Goal: Task Accomplishment & Management: Use online tool/utility

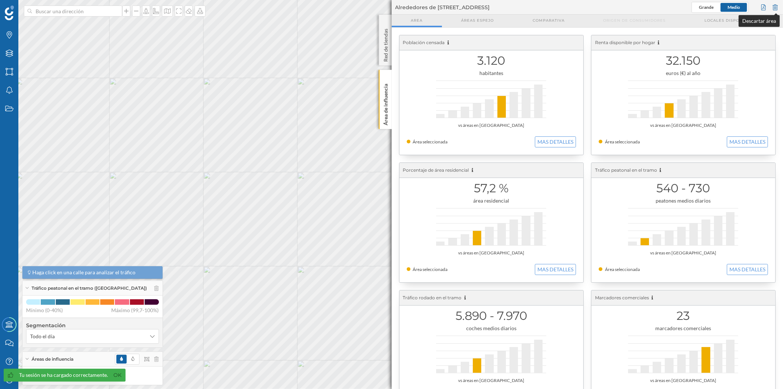
click at [777, 6] on div at bounding box center [776, 7] width 8 height 11
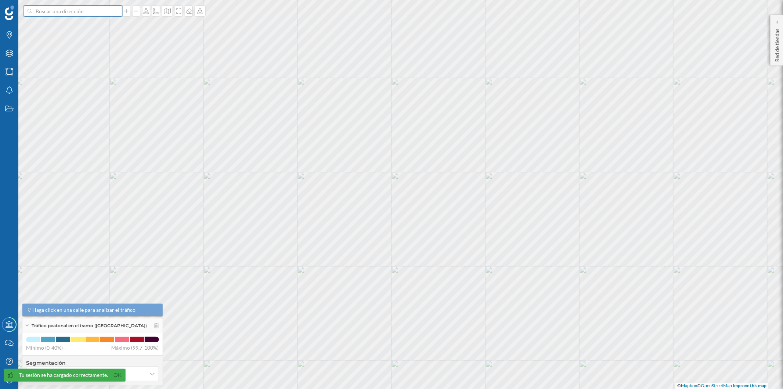
drag, startPoint x: 54, startPoint y: 11, endPoint x: 51, endPoint y: 7, distance: 5.2
click at [52, 8] on input at bounding box center [73, 11] width 82 height 11
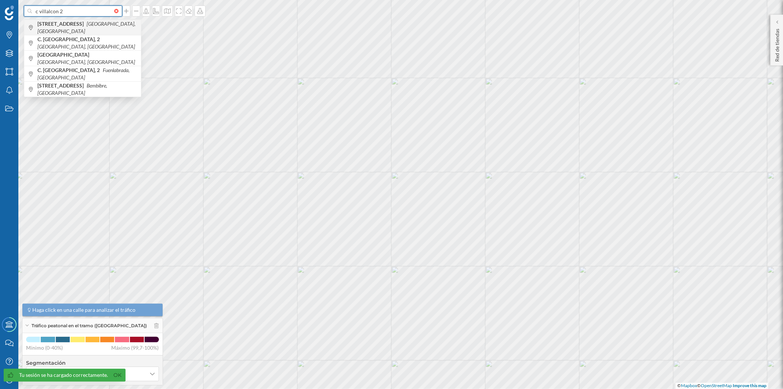
type input "c villalcon 2"
click at [54, 27] on b "[STREET_ADDRESS]" at bounding box center [61, 24] width 48 height 6
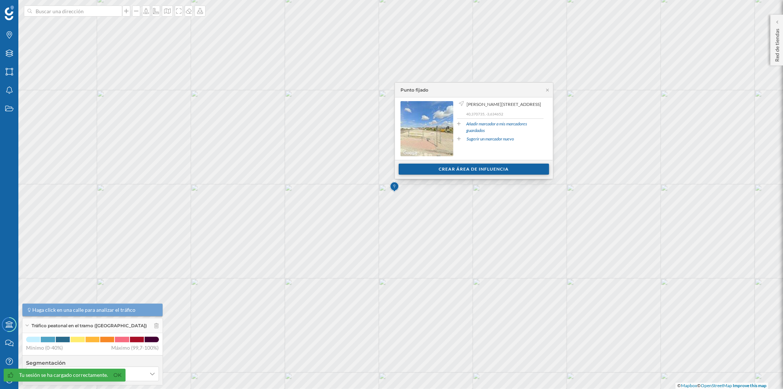
click at [415, 168] on div "Crear área de influencia" at bounding box center [474, 168] width 151 height 11
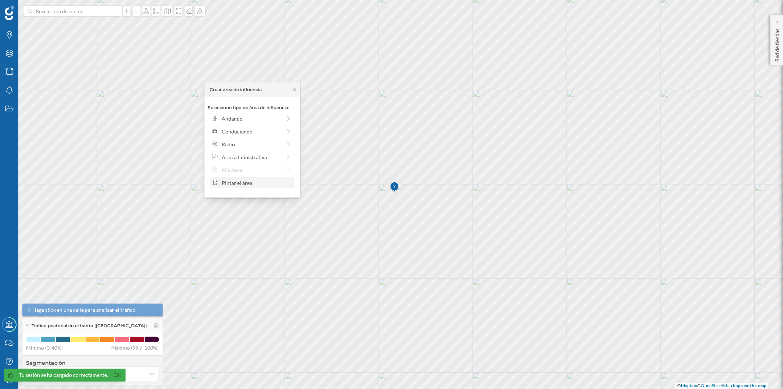
click at [244, 180] on div "Pintar el área" at bounding box center [257, 183] width 70 height 8
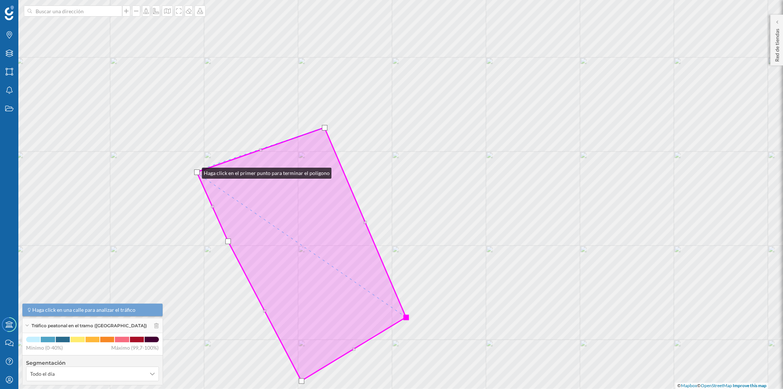
drag, startPoint x: 200, startPoint y: 187, endPoint x: 195, endPoint y: 171, distance: 17.0
click at [195, 171] on div at bounding box center [197, 172] width 6 height 6
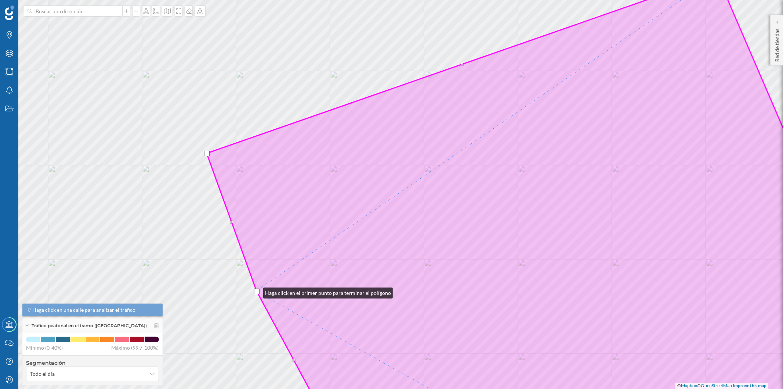
drag, startPoint x: 268, startPoint y: 291, endPoint x: 256, endPoint y: 291, distance: 12.5
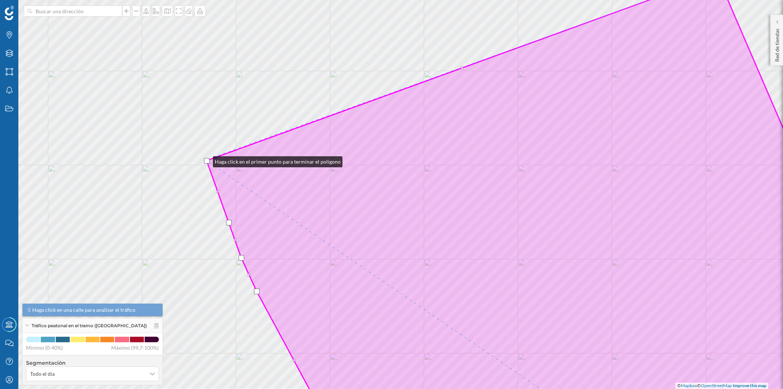
drag, startPoint x: 206, startPoint y: 152, endPoint x: 206, endPoint y: 160, distance: 7.3
click at [206, 160] on div at bounding box center [207, 161] width 6 height 6
click at [206, 158] on div at bounding box center [208, 159] width 6 height 6
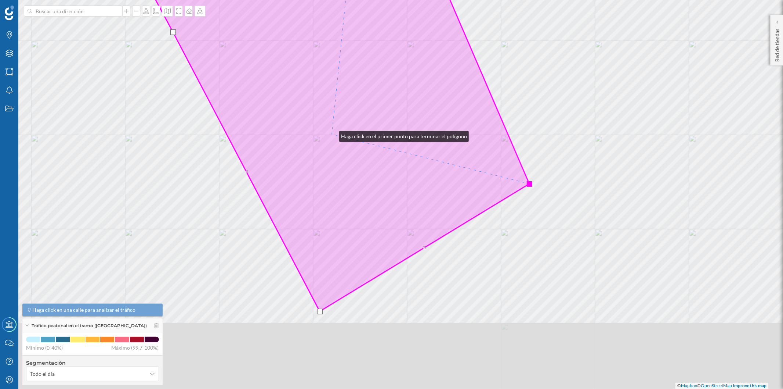
drag, startPoint x: 358, startPoint y: 206, endPoint x: 331, endPoint y: 138, distance: 73.1
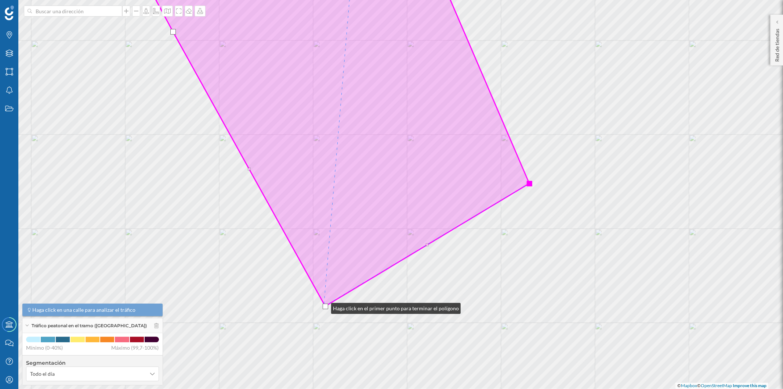
drag, startPoint x: 318, startPoint y: 311, endPoint x: 346, endPoint y: 281, distance: 40.8
click at [325, 306] on div at bounding box center [326, 306] width 6 height 6
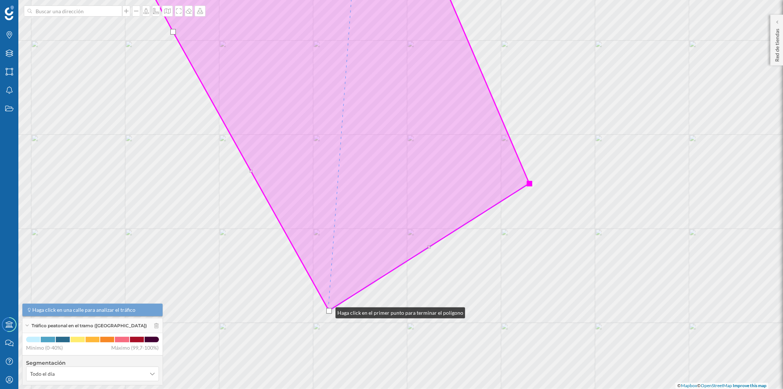
drag, startPoint x: 326, startPoint y: 306, endPoint x: 328, endPoint y: 311, distance: 5.7
click at [328, 311] on div at bounding box center [329, 311] width 6 height 6
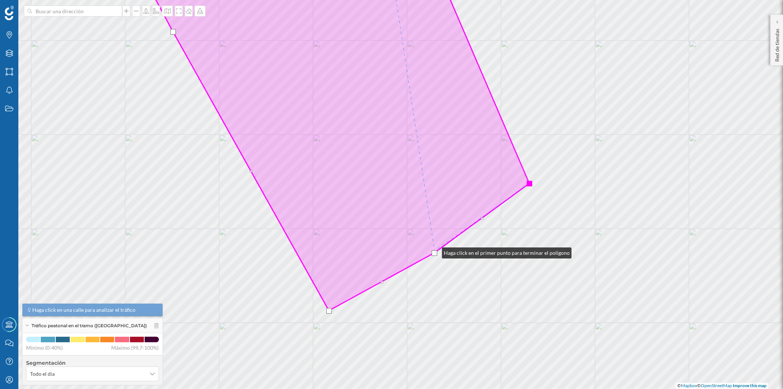
drag, startPoint x: 432, startPoint y: 248, endPoint x: 437, endPoint y: 249, distance: 5.3
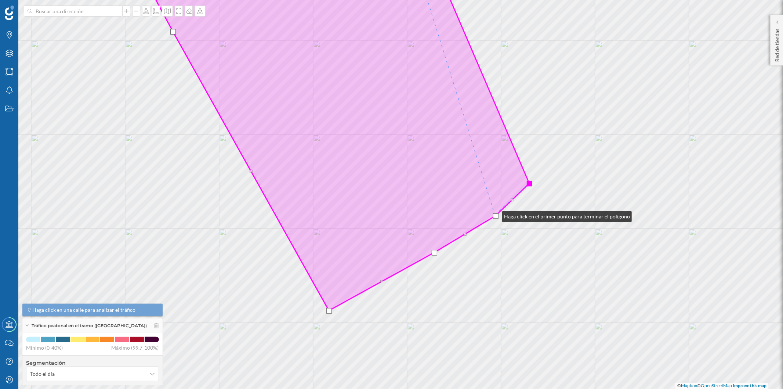
drag, startPoint x: 482, startPoint y: 217, endPoint x: 495, endPoint y: 214, distance: 13.4
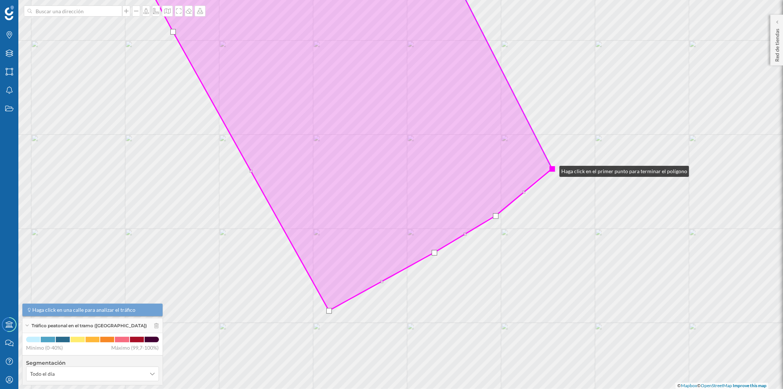
drag, startPoint x: 530, startPoint y: 184, endPoint x: 552, endPoint y: 169, distance: 27.1
click at [552, 169] on div at bounding box center [553, 169] width 6 height 6
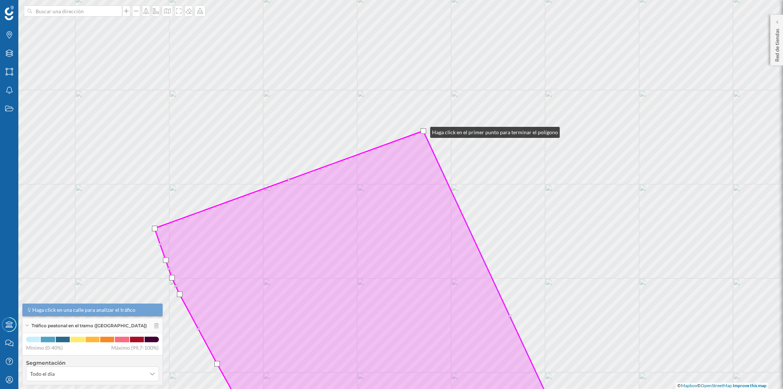
drag, startPoint x: 410, startPoint y: 136, endPoint x: 423, endPoint y: 130, distance: 14.3
click at [423, 130] on div at bounding box center [424, 131] width 6 height 6
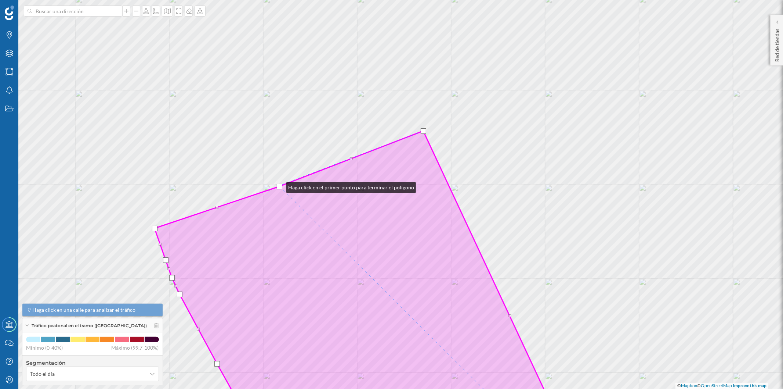
drag, startPoint x: 289, startPoint y: 179, endPoint x: 279, endPoint y: 185, distance: 11.6
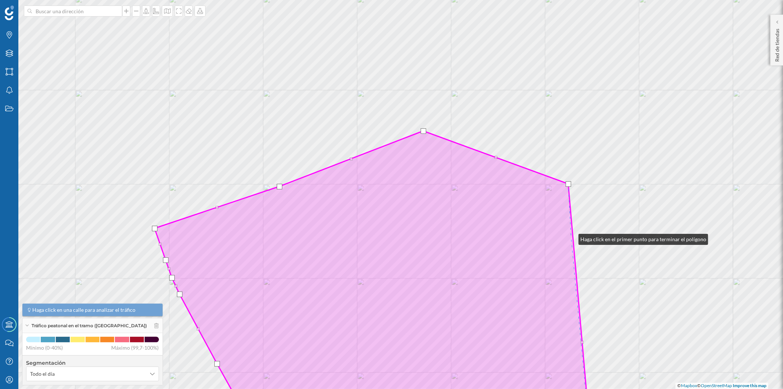
click at [571, 237] on icon at bounding box center [373, 280] width 436 height 298
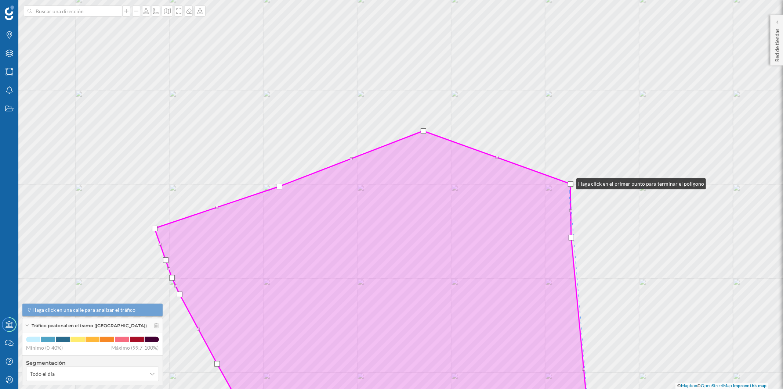
click at [569, 182] on div at bounding box center [571, 184] width 6 height 6
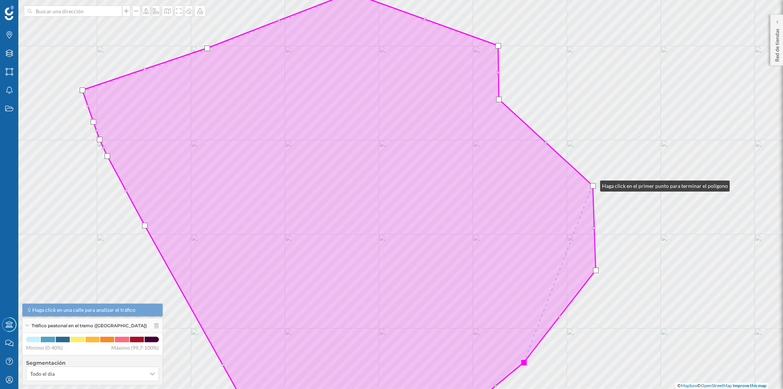
drag, startPoint x: 590, startPoint y: 220, endPoint x: 593, endPoint y: 184, distance: 36.5
click at [593, 184] on div at bounding box center [594, 186] width 6 height 6
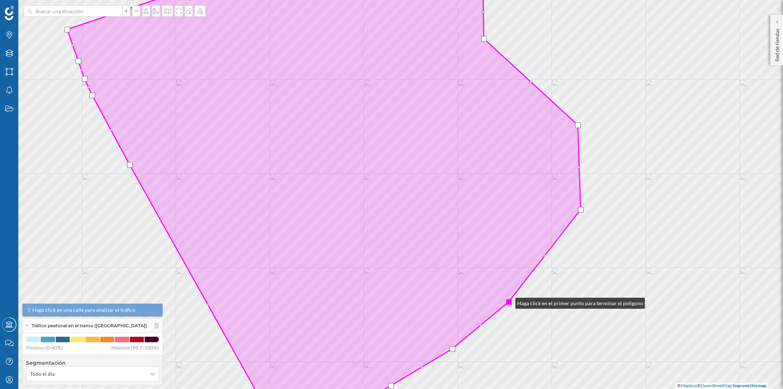
click at [508, 301] on div at bounding box center [509, 302] width 6 height 6
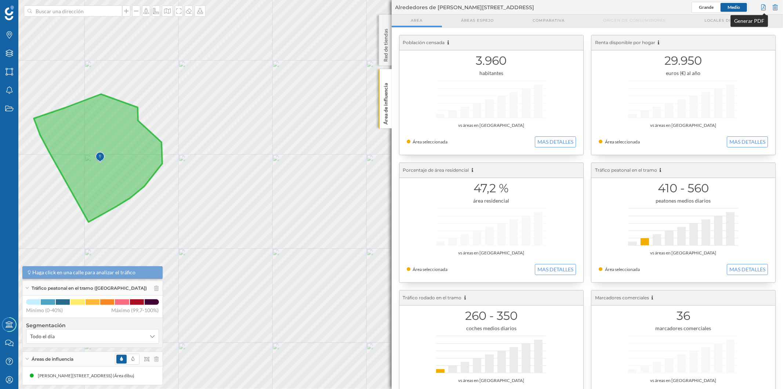
click at [763, 8] on div at bounding box center [764, 7] width 8 height 11
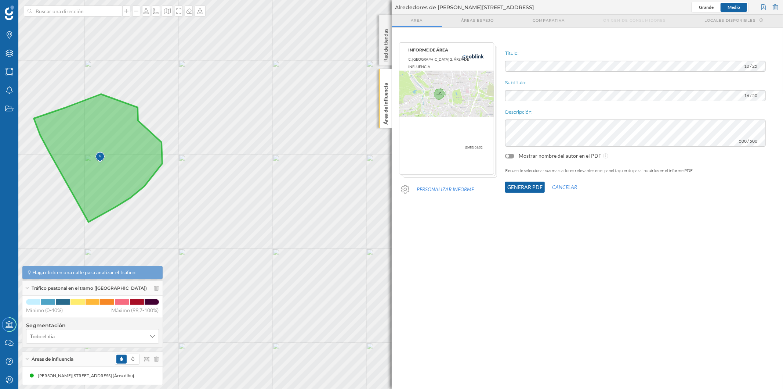
click at [522, 186] on button "Generar PDF" at bounding box center [525, 186] width 40 height 11
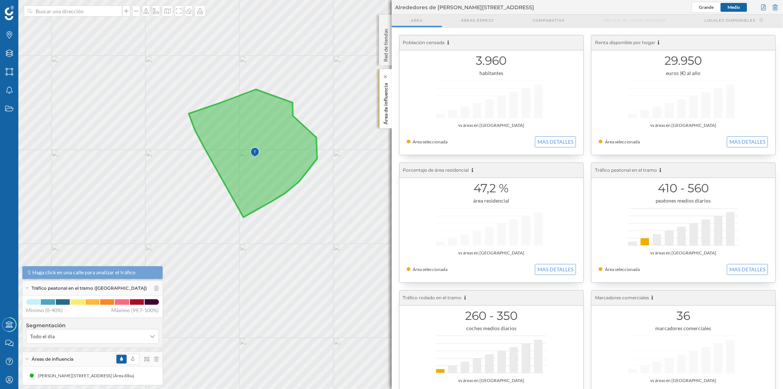
click at [387, 108] on p "Área de influencia" at bounding box center [385, 102] width 7 height 44
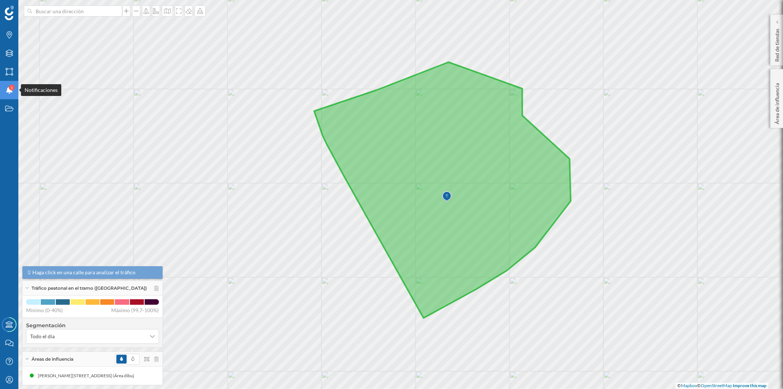
click at [6, 90] on icon "Notificaciones" at bounding box center [9, 89] width 9 height 7
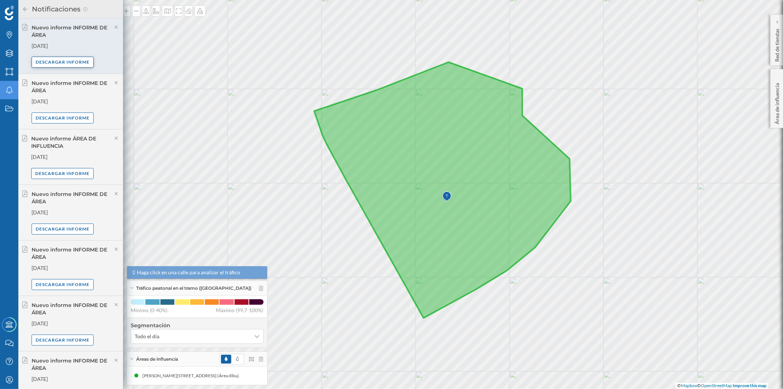
click at [71, 63] on div "Descargar informe" at bounding box center [63, 62] width 62 height 11
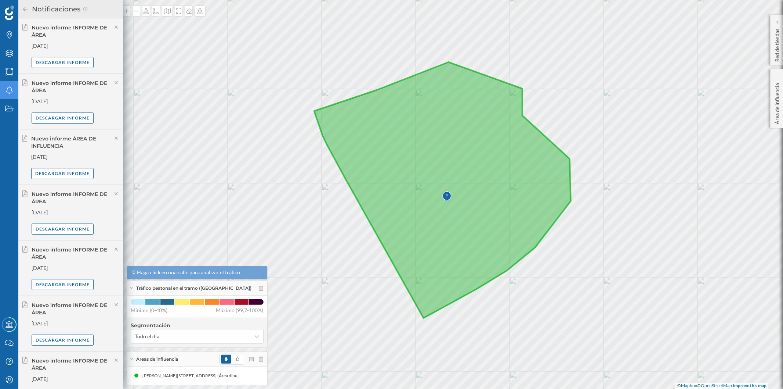
click at [25, 7] on icon at bounding box center [25, 9] width 7 height 5
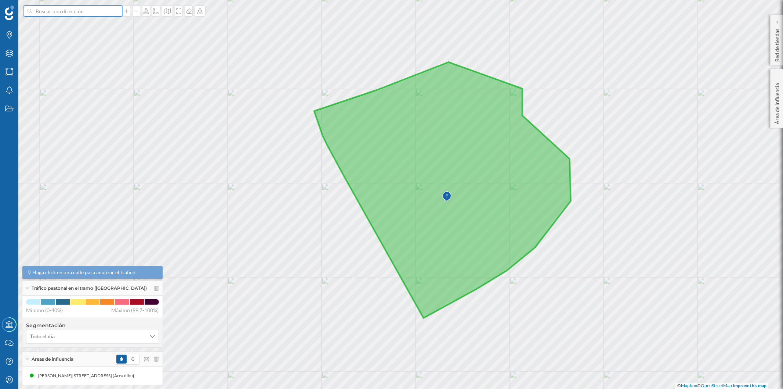
click at [50, 8] on input at bounding box center [73, 11] width 82 height 11
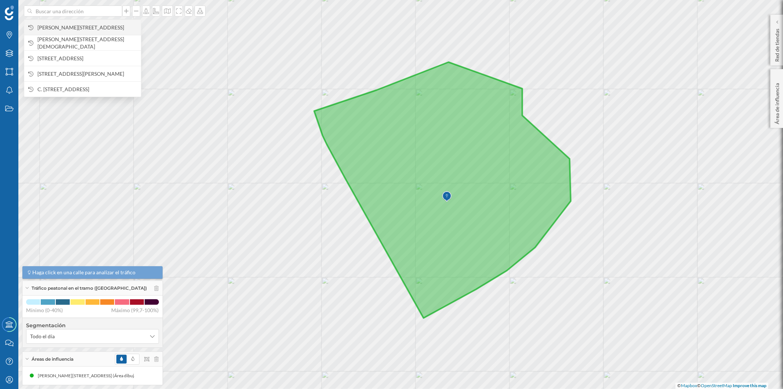
click at [55, 28] on span "[PERSON_NAME][STREET_ADDRESS]" at bounding box center [87, 27] width 100 height 7
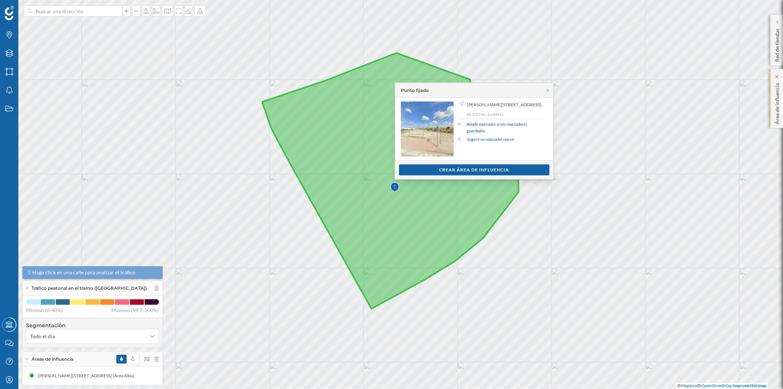
click at [778, 94] on p "Área de influencia" at bounding box center [777, 102] width 7 height 44
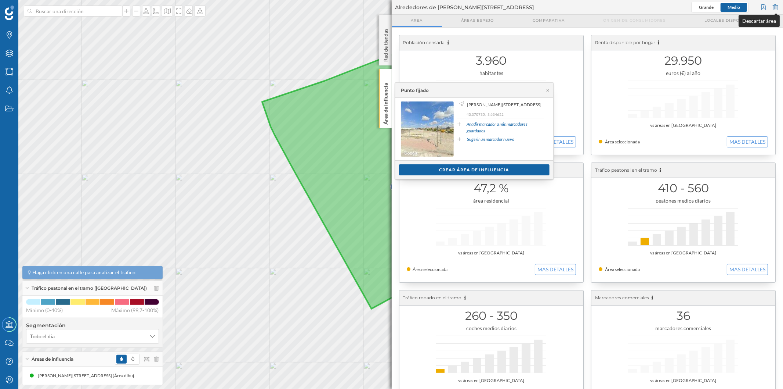
click at [777, 8] on div at bounding box center [776, 7] width 8 height 11
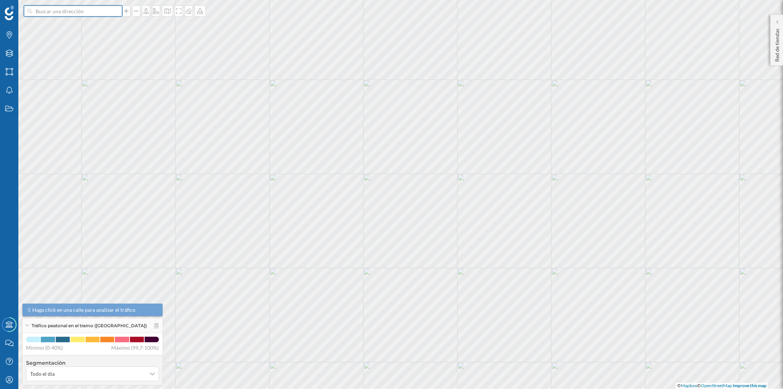
click at [50, 10] on input at bounding box center [73, 11] width 82 height 11
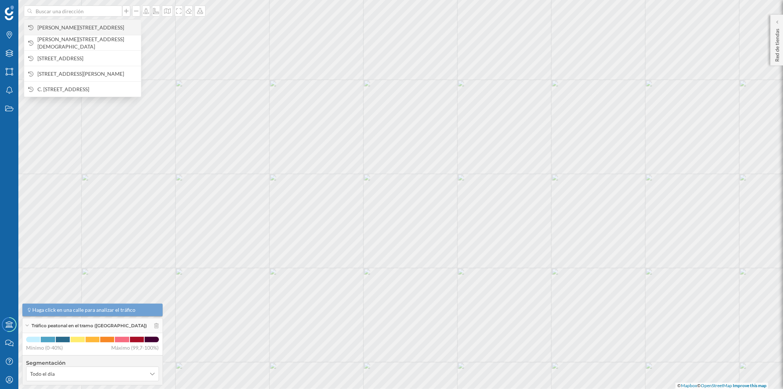
click at [51, 26] on span "[PERSON_NAME][STREET_ADDRESS]" at bounding box center [87, 27] width 100 height 7
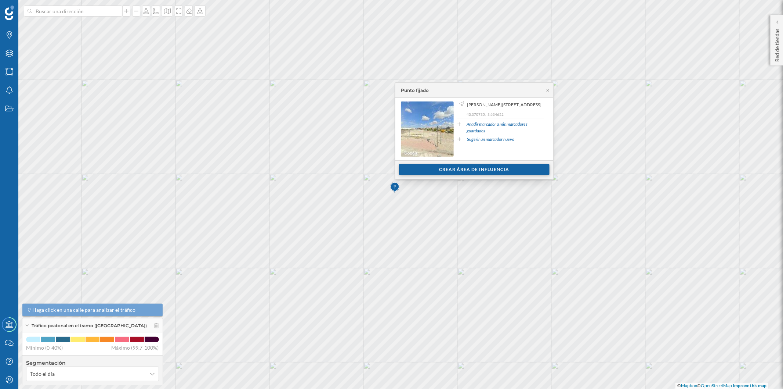
click at [460, 167] on div "Crear área de influencia" at bounding box center [474, 169] width 151 height 11
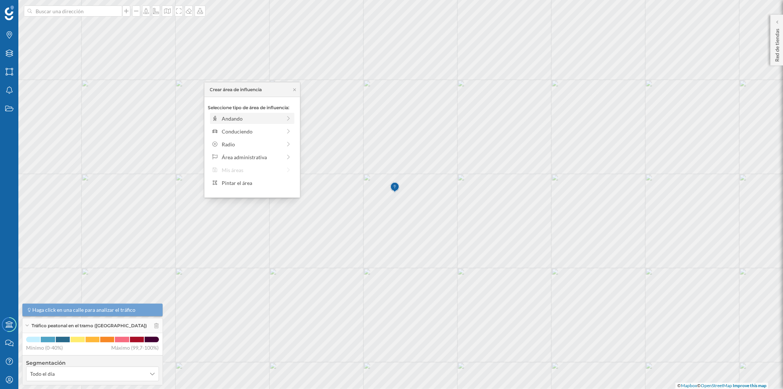
click at [245, 120] on div "Andando" at bounding box center [252, 119] width 60 height 8
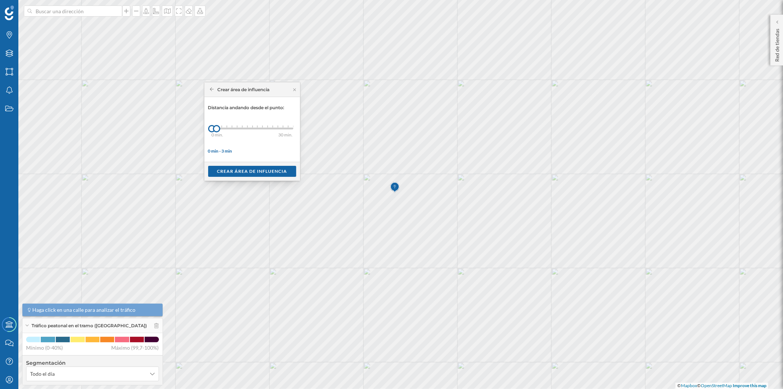
click at [223, 127] on div "0 min. 3 min. 4 min. 5 min. 6 min. 7 min. 8 min. 9 min. 10 min. 11 min. 12 min.…" at bounding box center [253, 128] width 82 height 2
click at [226, 127] on div "0 min. 3 min. 4 min. 5 min. 6 min. 7 min. 8 min. 9 min. 10 min. 11 min. 12 min.…" at bounding box center [253, 128] width 82 height 2
click at [254, 172] on div "Crear área de influencia" at bounding box center [252, 170] width 88 height 11
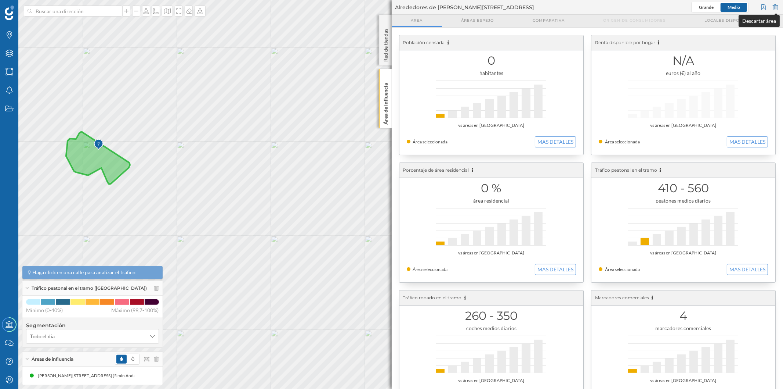
click at [774, 7] on div at bounding box center [776, 7] width 8 height 11
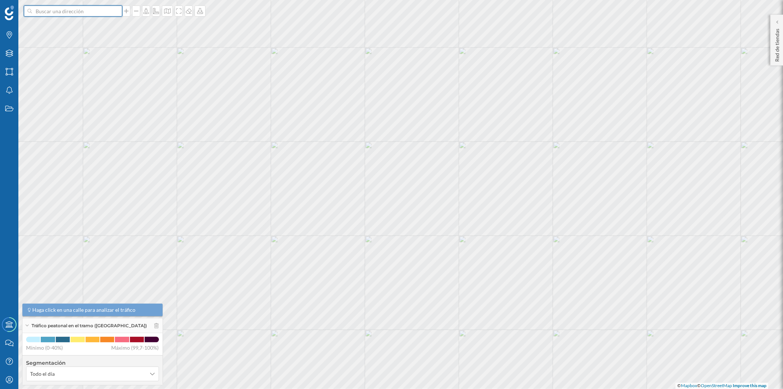
click at [73, 13] on input at bounding box center [73, 11] width 82 height 11
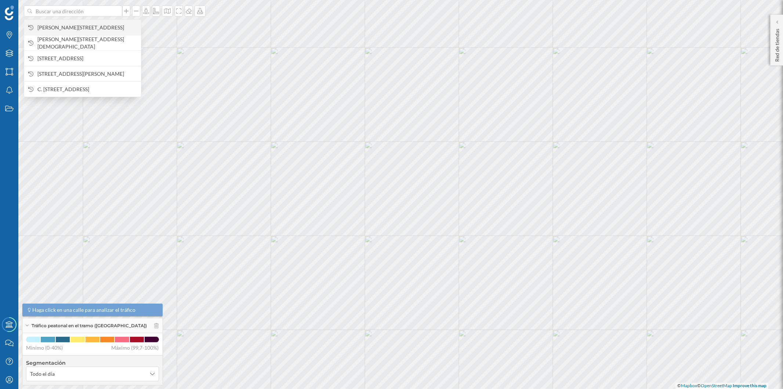
click at [79, 30] on span "[PERSON_NAME][STREET_ADDRESS]" at bounding box center [87, 27] width 100 height 7
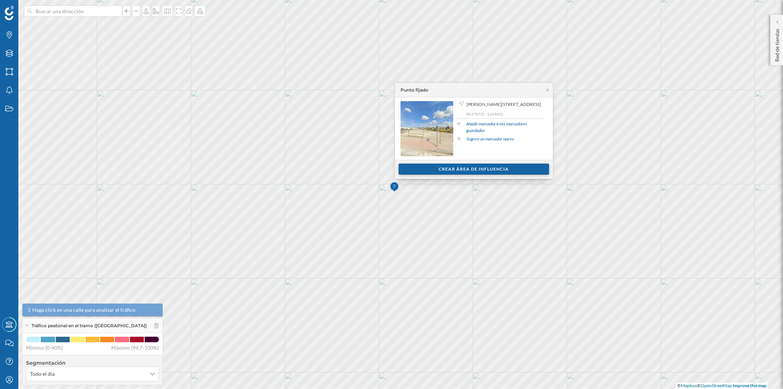
click at [468, 167] on div "Crear área de influencia" at bounding box center [474, 168] width 151 height 11
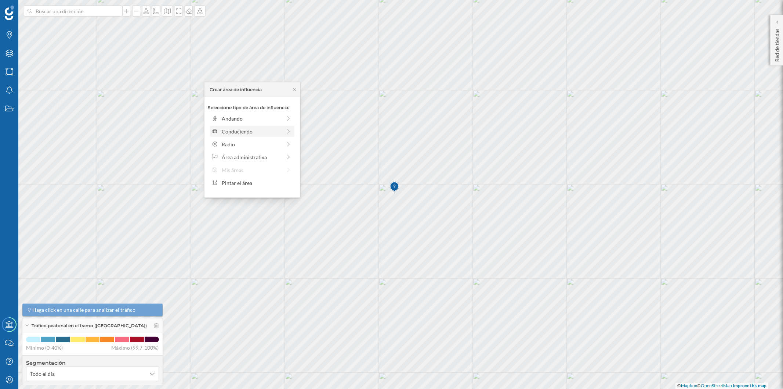
click at [228, 131] on div "Conduciendo" at bounding box center [252, 131] width 60 height 8
click at [226, 127] on div at bounding box center [226, 126] width 1 height 2
click at [254, 185] on div "Crear área de influencia" at bounding box center [252, 183] width 88 height 11
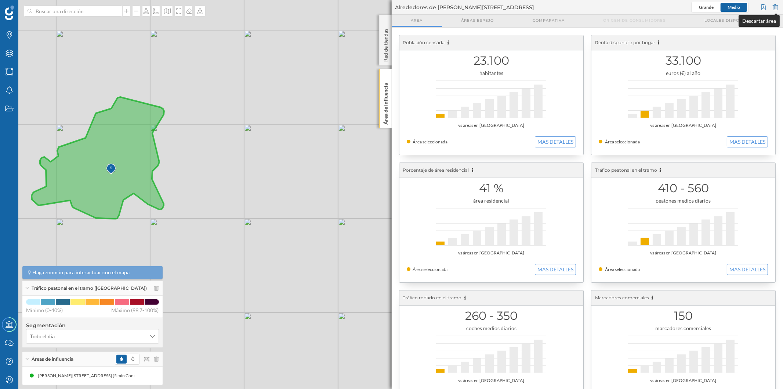
click at [775, 6] on div at bounding box center [776, 7] width 8 height 11
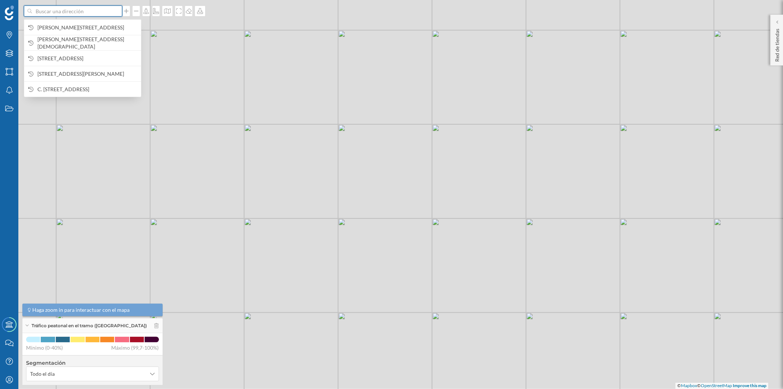
click at [72, 12] on input at bounding box center [73, 11] width 82 height 11
click at [76, 26] on span "[PERSON_NAME][STREET_ADDRESS]" at bounding box center [87, 27] width 100 height 7
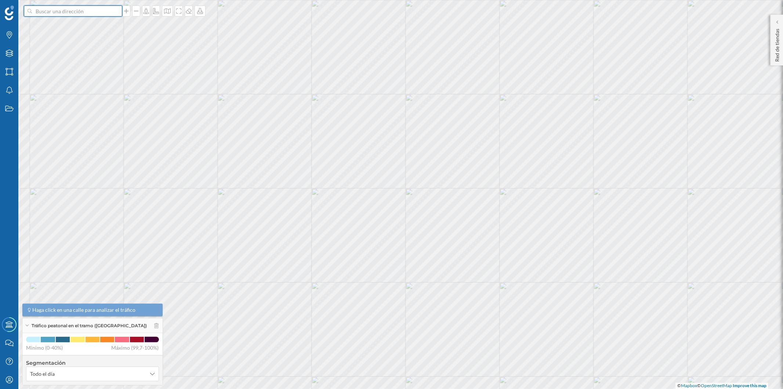
click at [75, 17] on form at bounding box center [73, 11] width 98 height 11
type input "carretera de [GEOGRAPHIC_DATA] 30 [GEOGRAPHIC_DATA]"
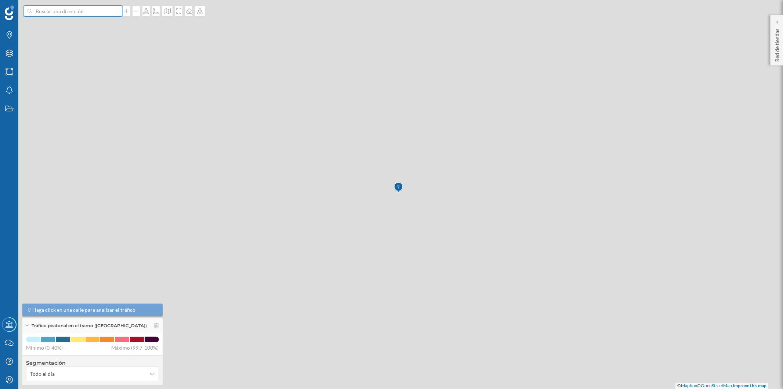
scroll to position [0, 0]
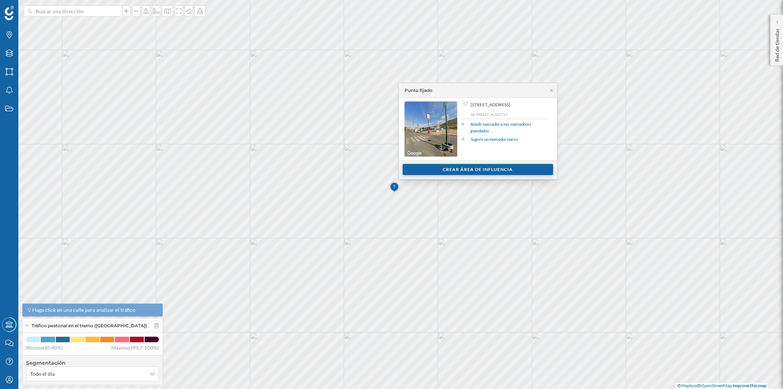
click at [456, 168] on div "Crear área de influencia" at bounding box center [478, 169] width 151 height 11
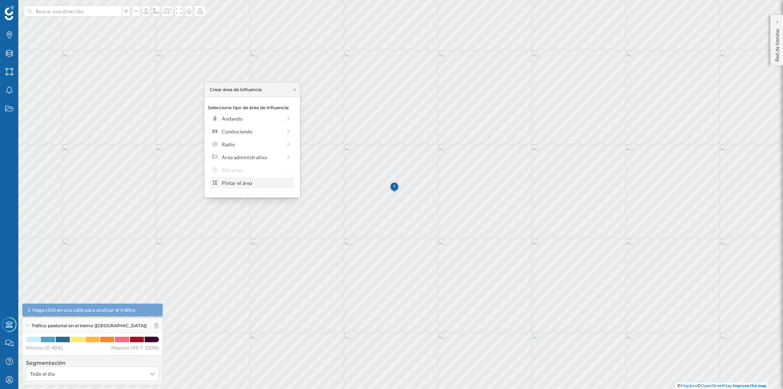
click at [254, 182] on div "Pintar el área" at bounding box center [257, 183] width 70 height 8
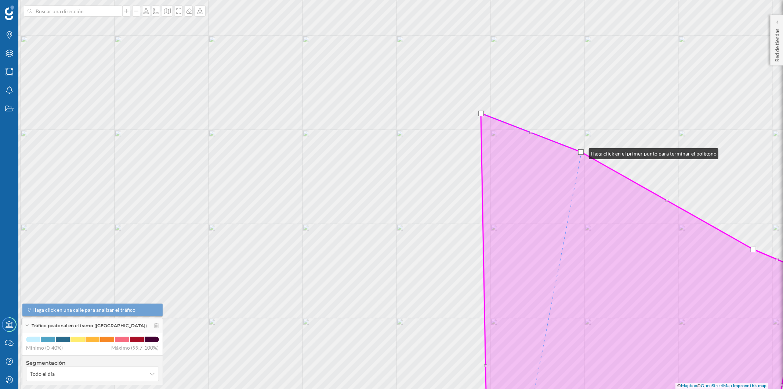
drag, startPoint x: 618, startPoint y: 181, endPoint x: 582, endPoint y: 152, distance: 46.7
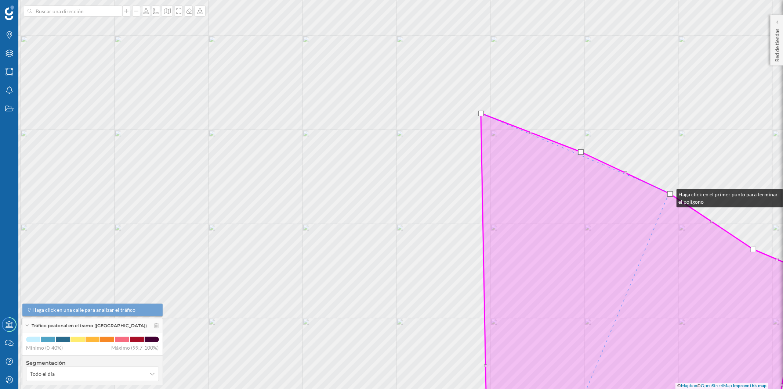
drag, startPoint x: 667, startPoint y: 199, endPoint x: 669, endPoint y: 192, distance: 7.2
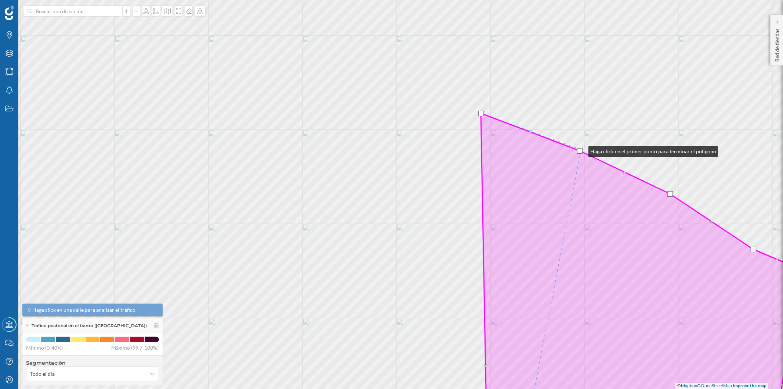
click at [581, 149] on div at bounding box center [580, 151] width 6 height 6
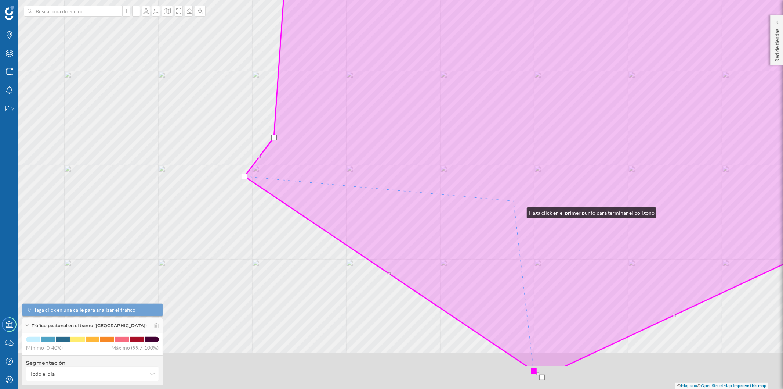
drag, startPoint x: 555, startPoint y: 273, endPoint x: 487, endPoint y: 144, distance: 145.7
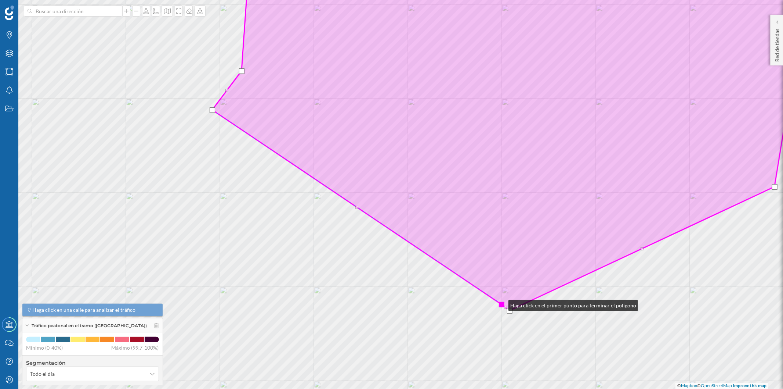
click at [501, 303] on div at bounding box center [502, 305] width 6 height 6
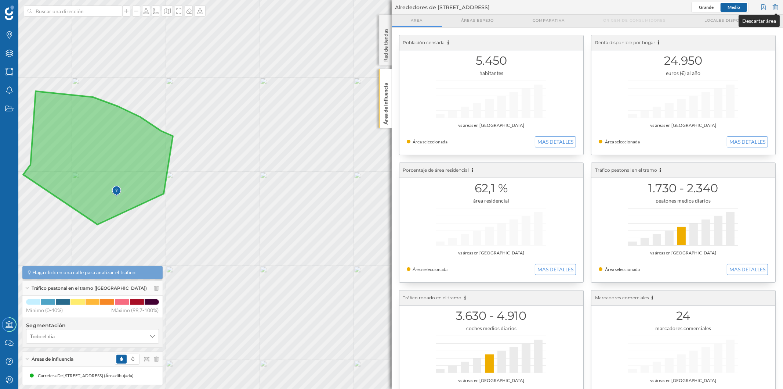
click at [779, 6] on div at bounding box center [776, 7] width 8 height 11
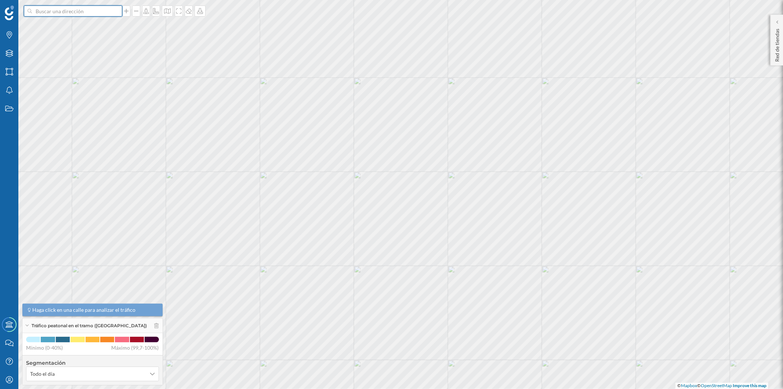
click at [59, 11] on input at bounding box center [73, 11] width 82 height 11
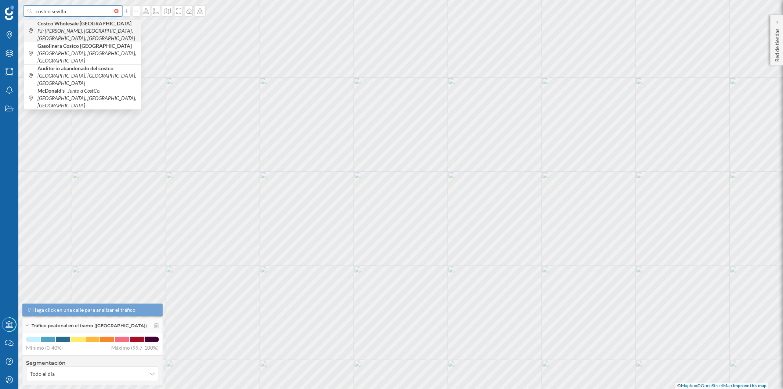
type input "costco sevilla"
click at [67, 23] on b "Costco Wholesale [GEOGRAPHIC_DATA]" at bounding box center [85, 23] width 96 height 6
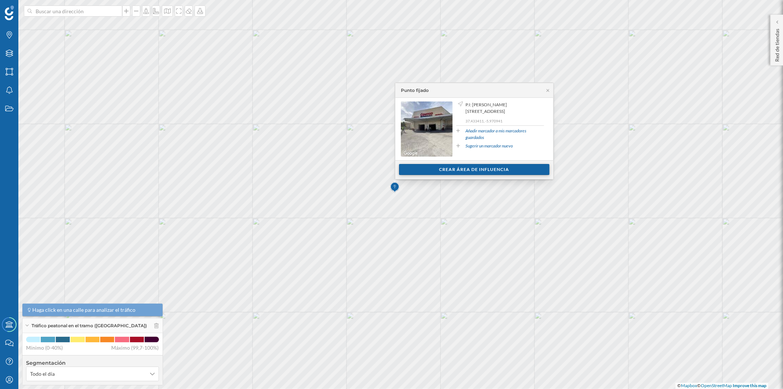
click at [439, 166] on div "Crear área de influencia" at bounding box center [474, 169] width 151 height 11
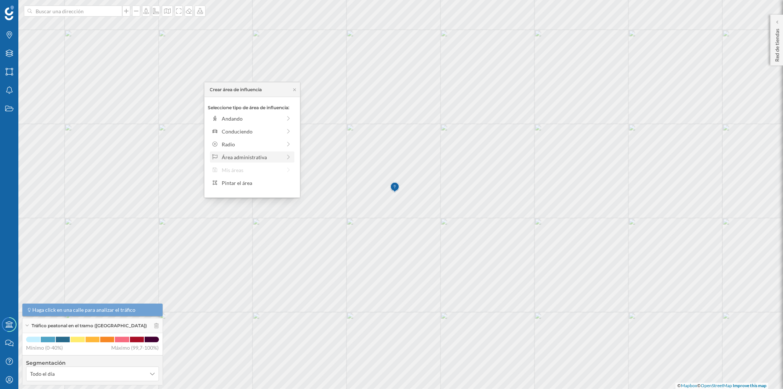
click at [240, 158] on div "Área administrativa" at bounding box center [252, 157] width 60 height 8
click at [212, 87] on icon at bounding box center [212, 89] width 4 height 4
click at [264, 181] on div "Pintar el área" at bounding box center [257, 183] width 70 height 8
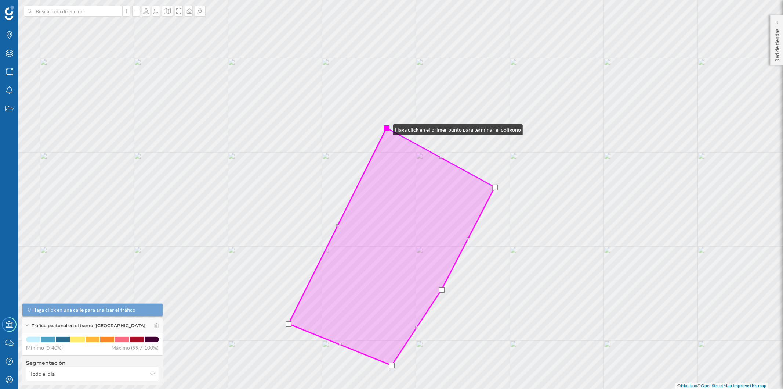
drag, startPoint x: 379, startPoint y: 142, endPoint x: 386, endPoint y: 128, distance: 15.6
click at [386, 128] on div at bounding box center [387, 128] width 6 height 6
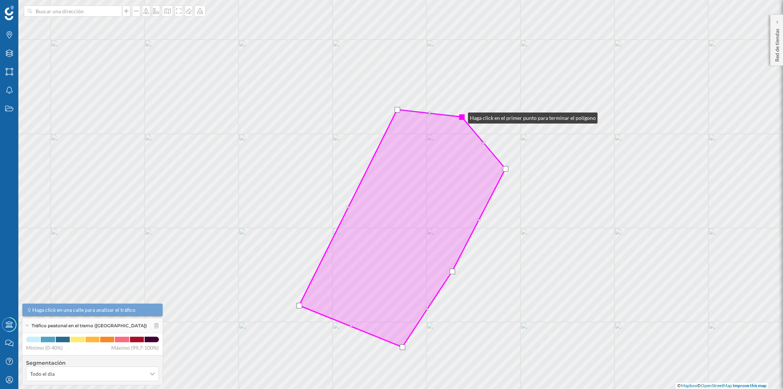
drag, startPoint x: 451, startPoint y: 138, endPoint x: 461, endPoint y: 116, distance: 24.3
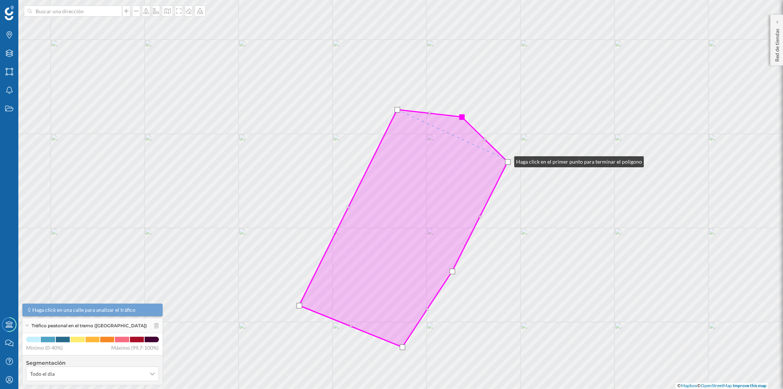
drag, startPoint x: 505, startPoint y: 167, endPoint x: 507, endPoint y: 160, distance: 7.3
click at [507, 160] on div at bounding box center [508, 162] width 6 height 6
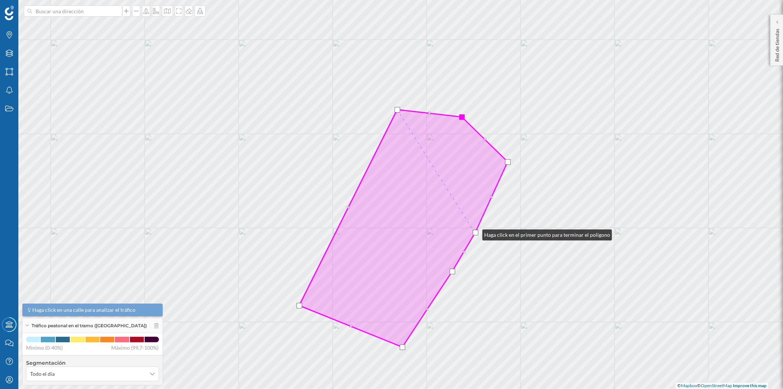
drag, startPoint x: 480, startPoint y: 217, endPoint x: 475, endPoint y: 233, distance: 16.5
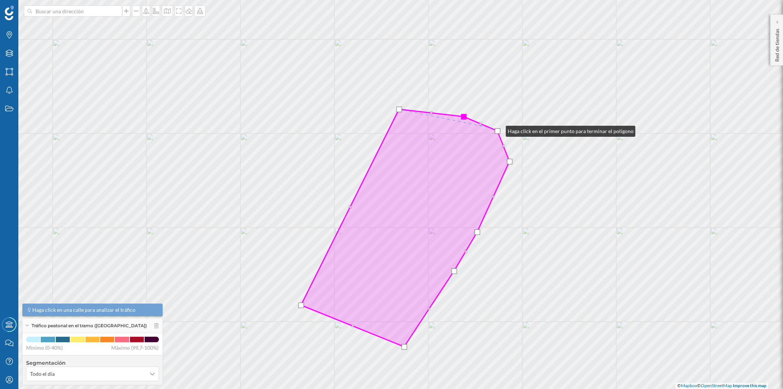
drag, startPoint x: 512, startPoint y: 155, endPoint x: 498, endPoint y: 129, distance: 29.3
click at [498, 129] on div at bounding box center [498, 131] width 6 height 6
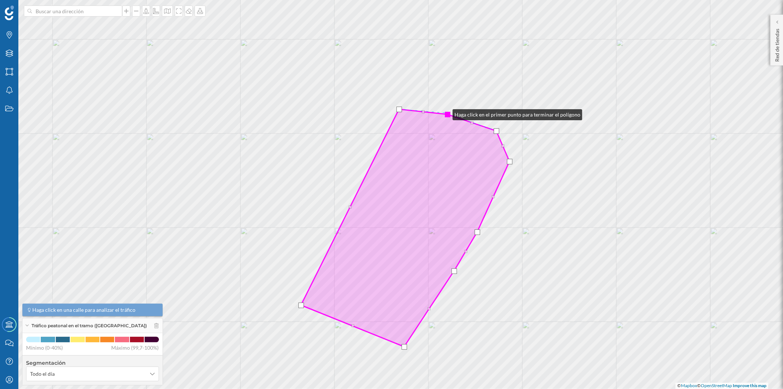
drag, startPoint x: 462, startPoint y: 115, endPoint x: 445, endPoint y: 113, distance: 16.3
click at [445, 113] on div at bounding box center [448, 115] width 6 height 6
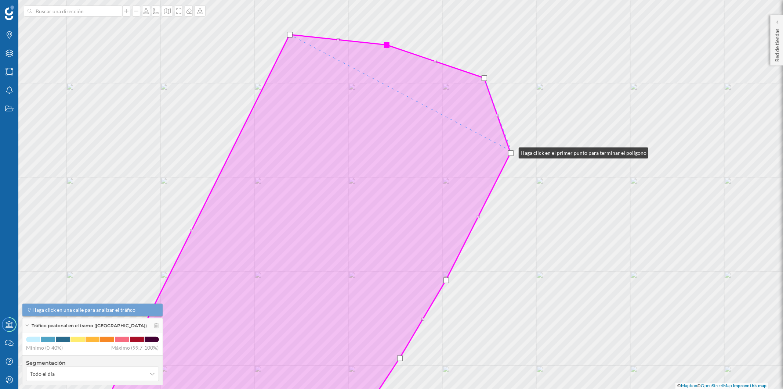
drag, startPoint x: 512, startPoint y: 137, endPoint x: 512, endPoint y: 151, distance: 14.0
click at [512, 151] on div at bounding box center [511, 153] width 6 height 6
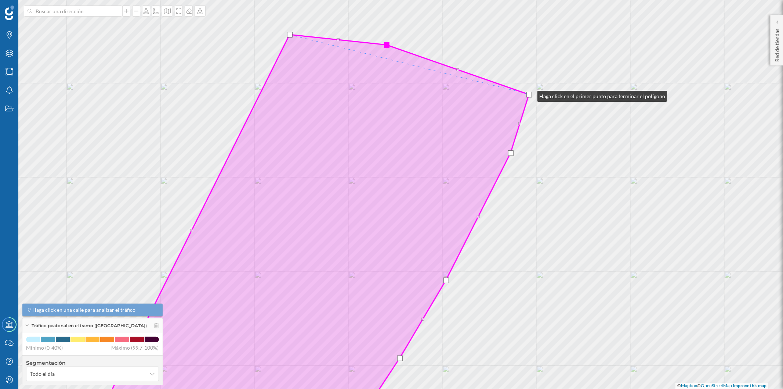
drag, startPoint x: 486, startPoint y: 78, endPoint x: 530, endPoint y: 94, distance: 47.8
click at [530, 94] on div at bounding box center [530, 95] width 6 height 6
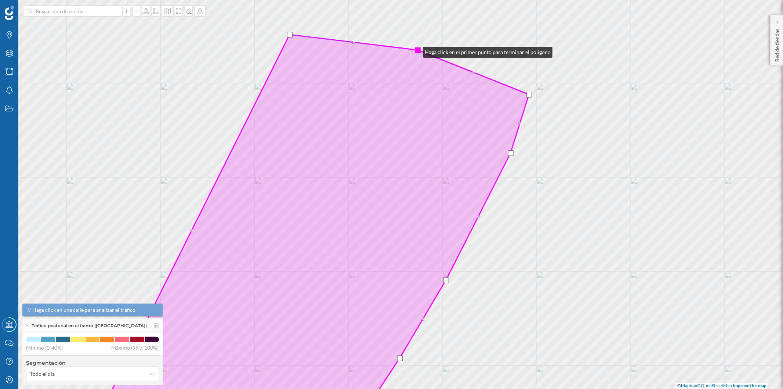
drag, startPoint x: 385, startPoint y: 45, endPoint x: 416, endPoint y: 50, distance: 31.6
click at [416, 50] on div at bounding box center [418, 50] width 6 height 6
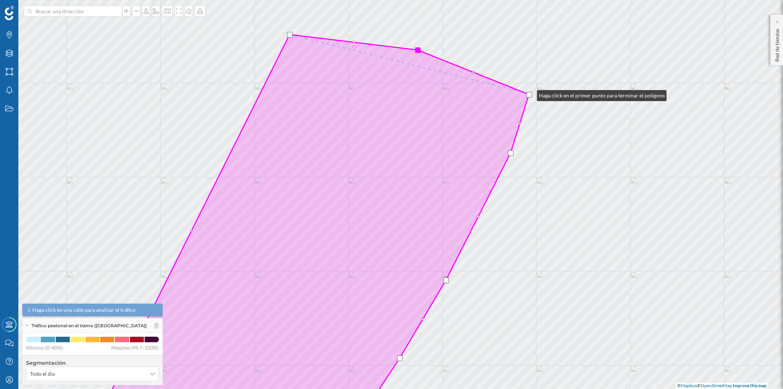
click at [530, 94] on div at bounding box center [530, 95] width 6 height 6
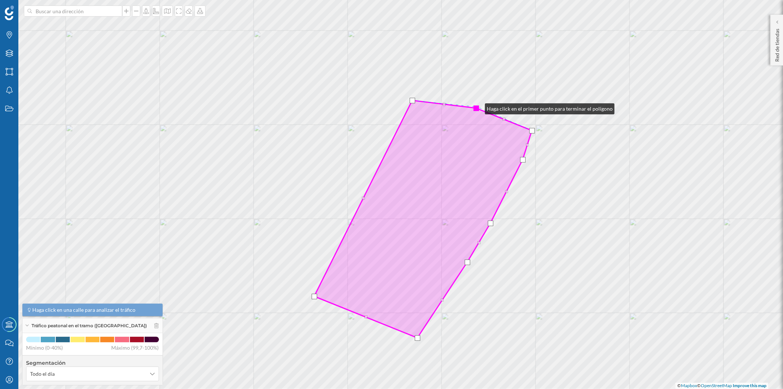
click at [478, 107] on div at bounding box center [477, 108] width 6 height 6
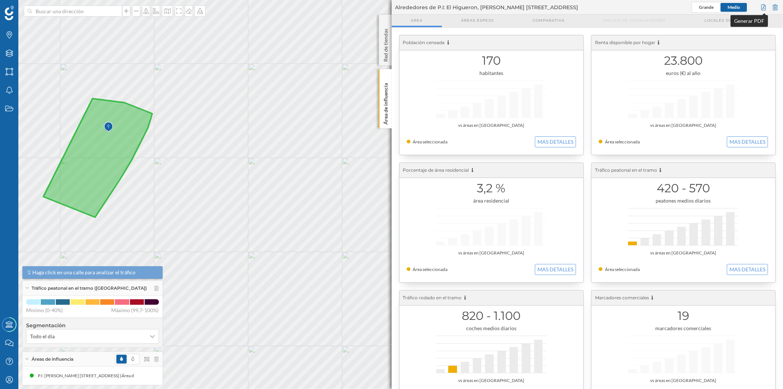
click at [766, 7] on div at bounding box center [764, 7] width 8 height 11
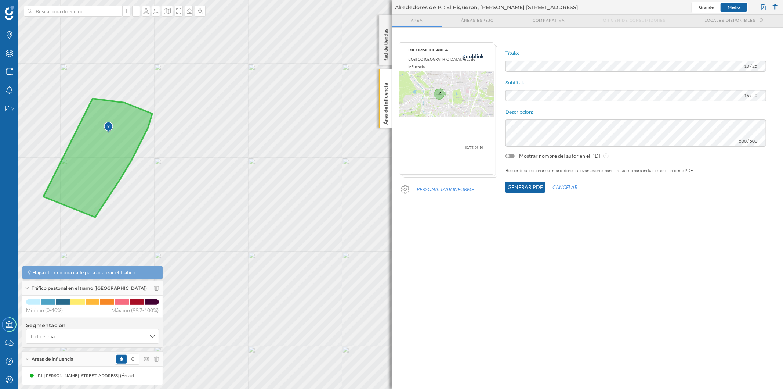
click at [535, 188] on button "Generar PDF" at bounding box center [526, 186] width 40 height 11
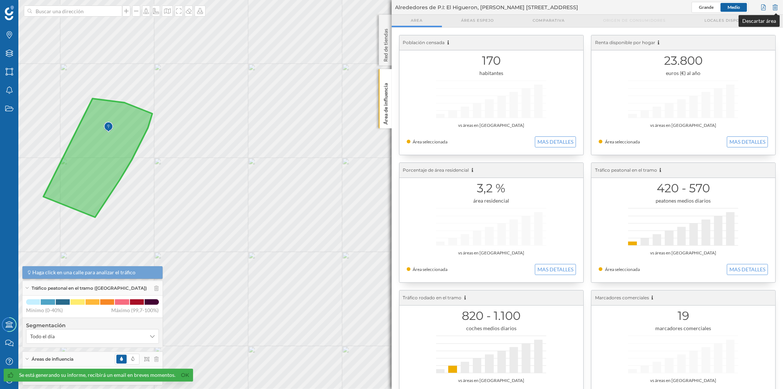
drag, startPoint x: 776, startPoint y: 7, endPoint x: 660, endPoint y: 26, distance: 116.8
click at [775, 7] on div at bounding box center [776, 7] width 8 height 11
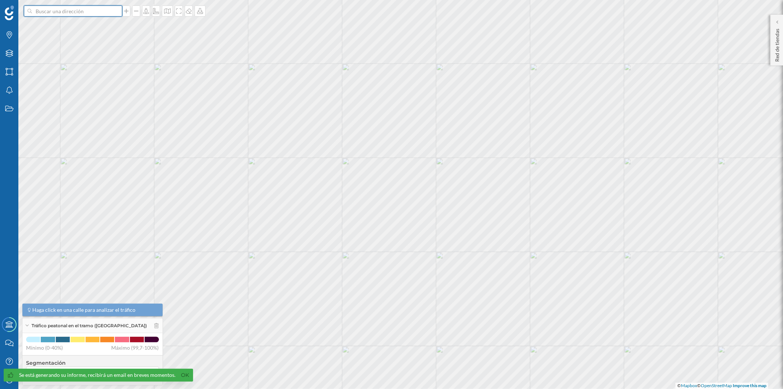
click at [66, 13] on input at bounding box center [73, 11] width 82 height 11
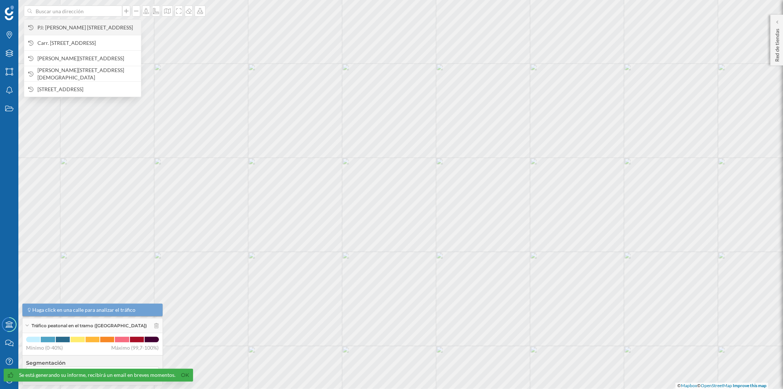
click at [70, 28] on span "P.I: [PERSON_NAME] [STREET_ADDRESS]" at bounding box center [87, 27] width 100 height 7
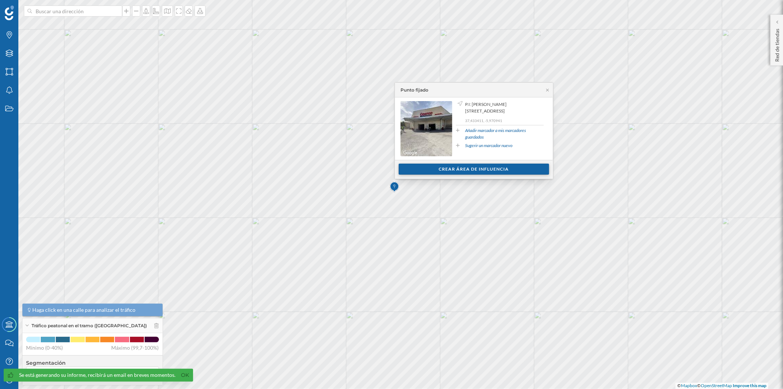
click at [481, 170] on div "Crear área de influencia" at bounding box center [474, 168] width 151 height 11
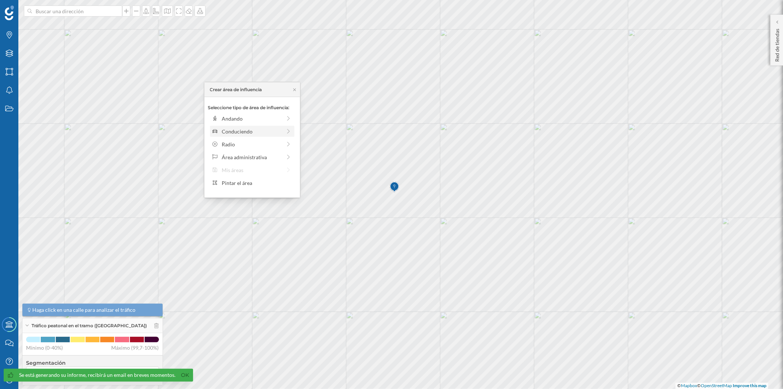
click at [237, 129] on div "Conduciendo" at bounding box center [252, 131] width 60 height 8
click at [224, 128] on div "0 min. 3 min. 5 min. 7 min. 10 min. 12 min. 15 min. 20 min. 30 min. 45 min. 50 …" at bounding box center [253, 128] width 82 height 2
click at [268, 185] on div "Crear área de influencia" at bounding box center [252, 183] width 88 height 11
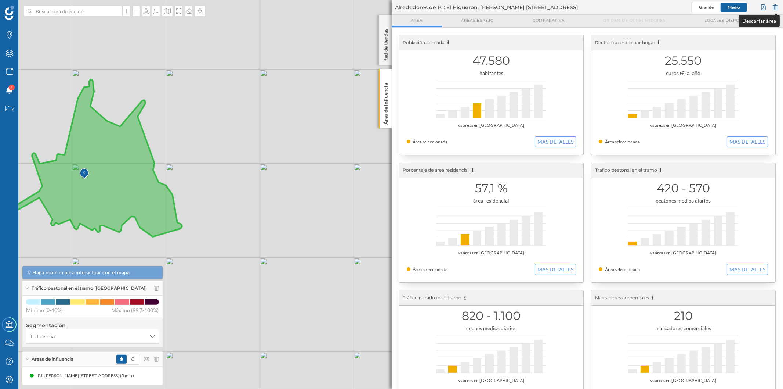
click at [776, 7] on div at bounding box center [776, 7] width 8 height 11
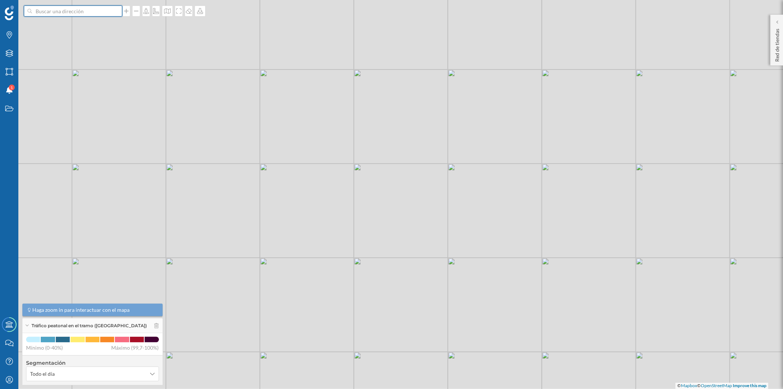
click at [89, 12] on input at bounding box center [73, 11] width 82 height 11
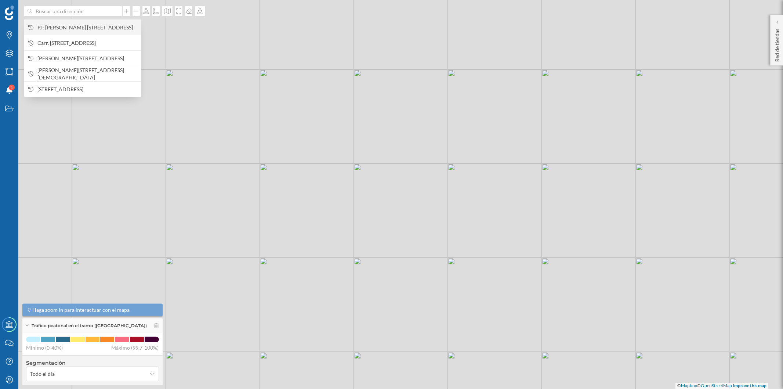
click at [91, 30] on span "P.I: [PERSON_NAME] [STREET_ADDRESS]" at bounding box center [87, 27] width 100 height 7
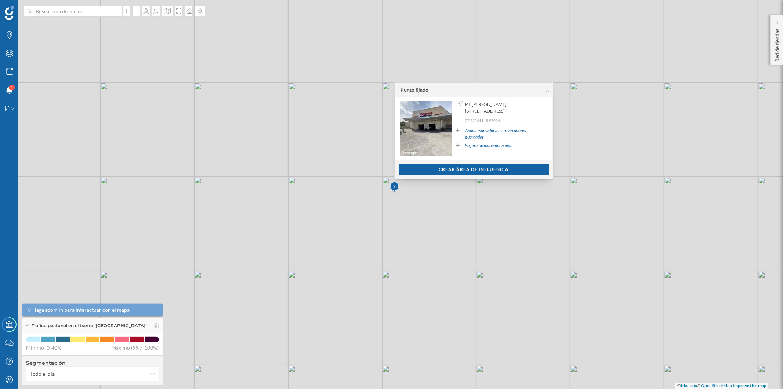
click at [479, 174] on div "Crear área de influencia" at bounding box center [474, 169] width 151 height 11
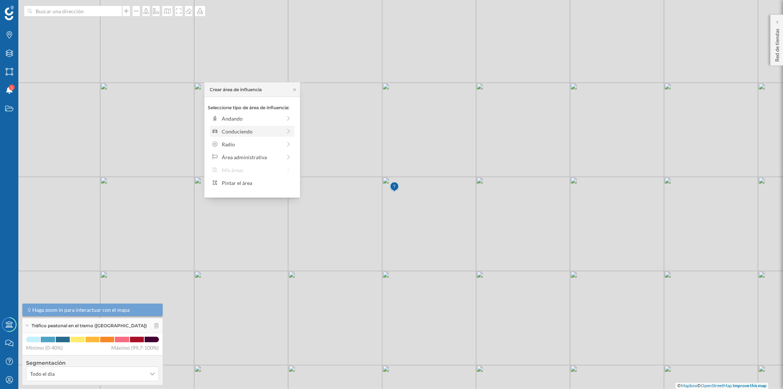
click at [233, 129] on div "Conduciendo" at bounding box center [252, 131] width 60 height 8
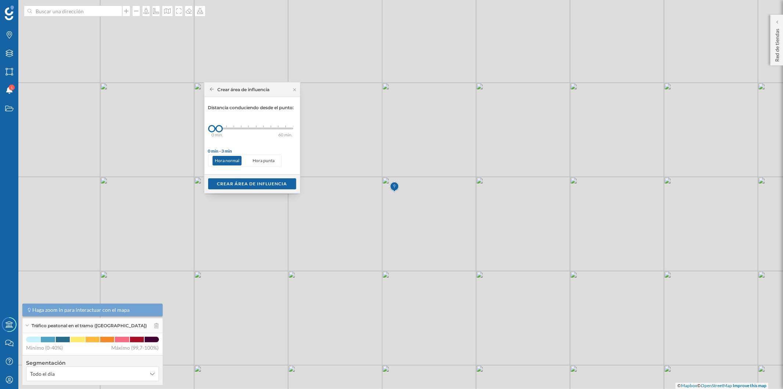
click at [210, 91] on div "Crear área de influencia" at bounding box center [240, 89] width 60 height 7
click at [210, 88] on icon at bounding box center [212, 89] width 4 height 4
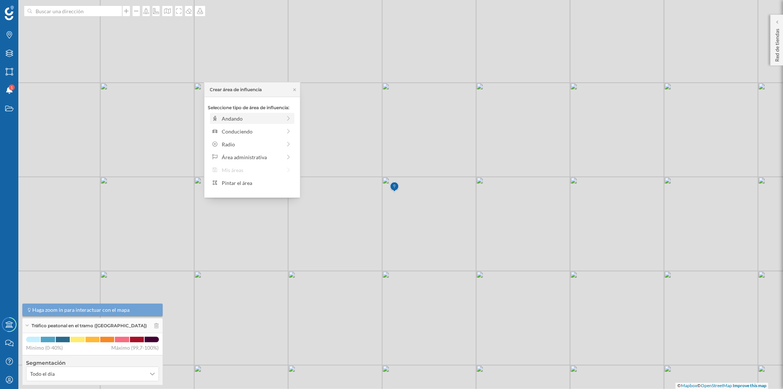
click at [232, 115] on div "Andando" at bounding box center [252, 119] width 60 height 8
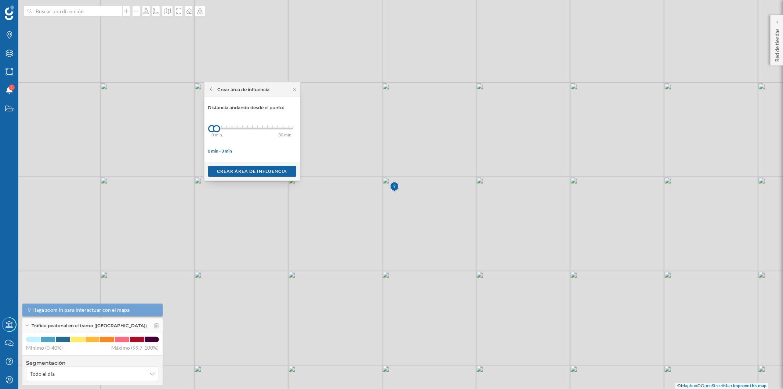
click at [228, 126] on div "0 min. 3 min. 4 min. 5 min. 6 min. 7 min. 8 min. 9 min. 10 min. 11 min. 12 min.…" at bounding box center [253, 128] width 82 height 9
click at [228, 126] on div at bounding box center [226, 128] width 7 height 7
click at [241, 174] on div "Crear área de influencia" at bounding box center [252, 170] width 88 height 11
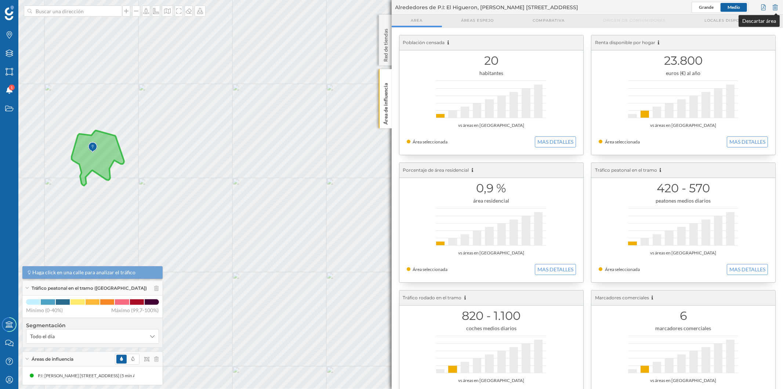
click at [780, 10] on div "Alrededores de P.I: El Higueron, [PERSON_NAME] [STREET_ADDRESS] [GEOGRAPHIC_DAT…" at bounding box center [588, 7] width 392 height 15
click at [779, 9] on div at bounding box center [776, 7] width 8 height 11
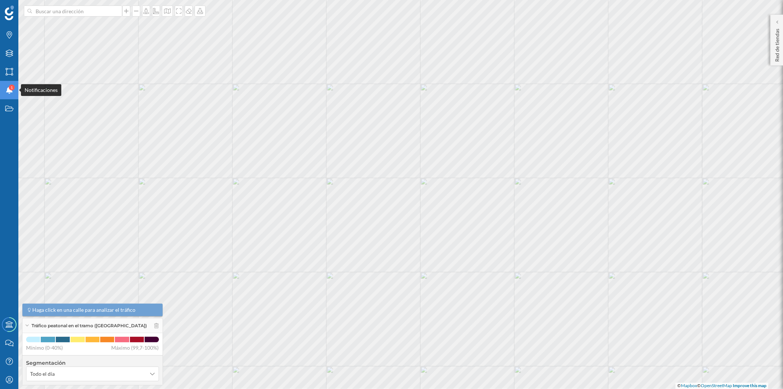
click at [11, 93] on icon "Notificaciones" at bounding box center [9, 89] width 9 height 7
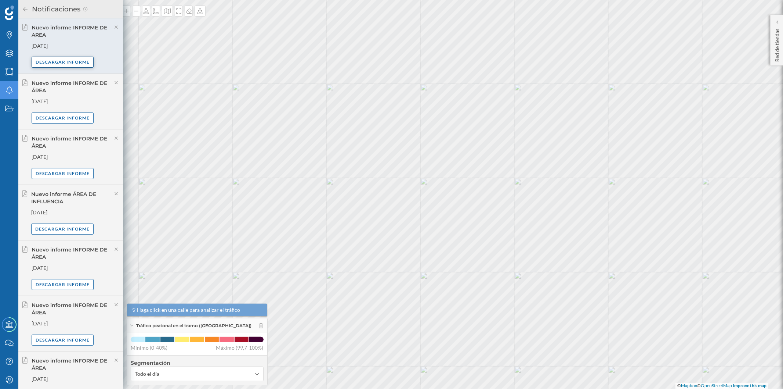
click at [48, 59] on div "Descargar informe" at bounding box center [63, 62] width 62 height 11
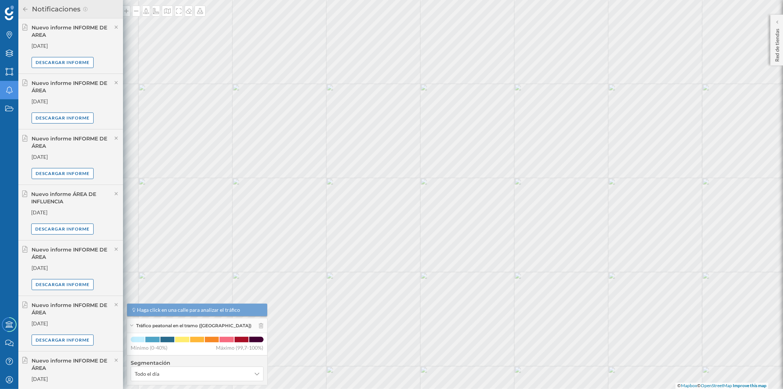
click at [22, 8] on icon at bounding box center [25, 9] width 7 height 5
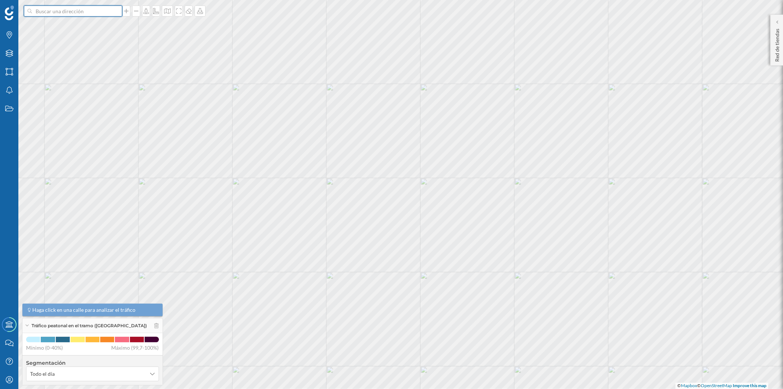
click at [105, 14] on input at bounding box center [73, 11] width 82 height 11
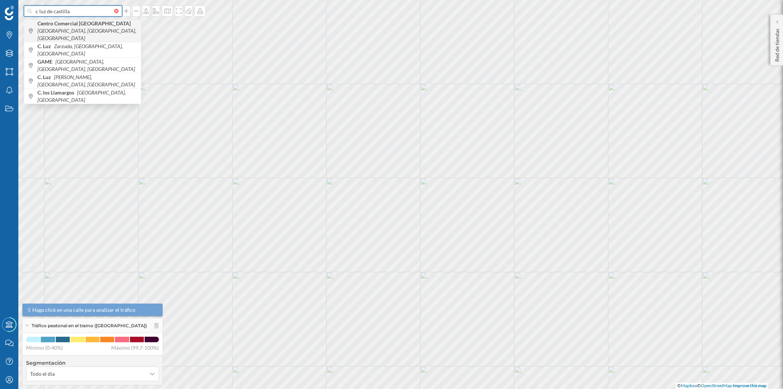
type input "c luz de castilla"
click at [111, 25] on b "Centro Comercial [GEOGRAPHIC_DATA]" at bounding box center [84, 23] width 95 height 6
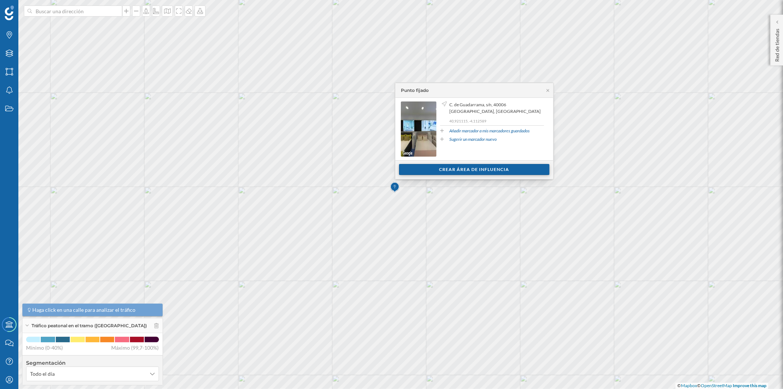
click at [442, 167] on div "Crear área de influencia" at bounding box center [474, 169] width 151 height 11
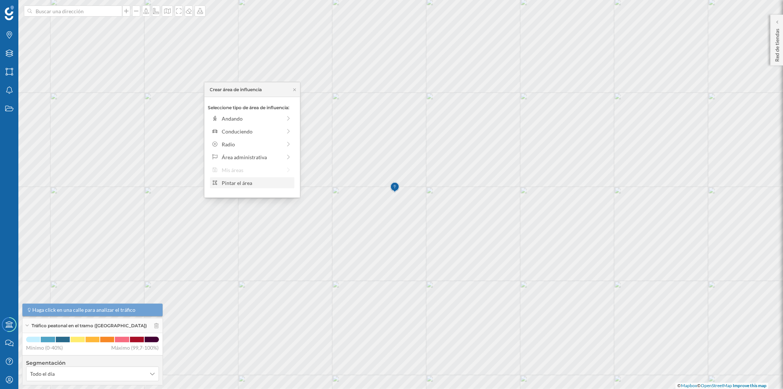
click at [257, 179] on div "Pintar el área" at bounding box center [257, 183] width 70 height 8
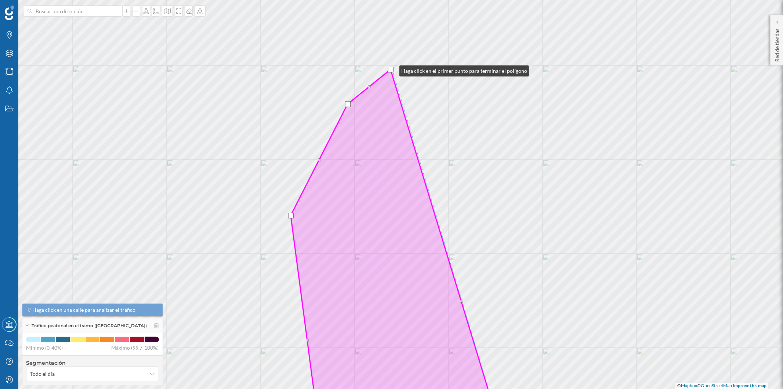
drag, startPoint x: 430, startPoint y: 62, endPoint x: 392, endPoint y: 69, distance: 38.2
click at [392, 69] on div at bounding box center [391, 70] width 6 height 6
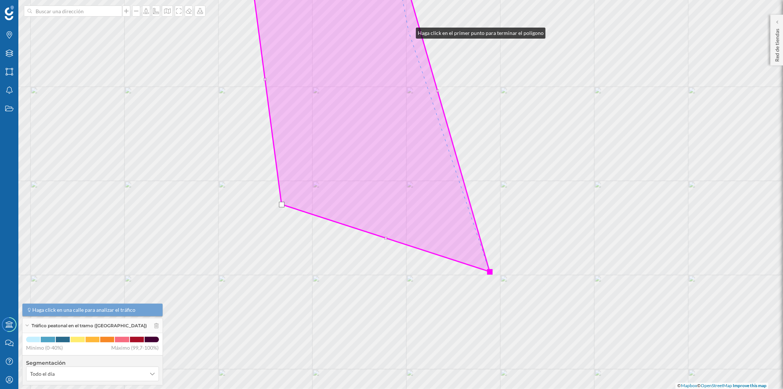
click at [409, 31] on icon at bounding box center [369, 115] width 241 height 311
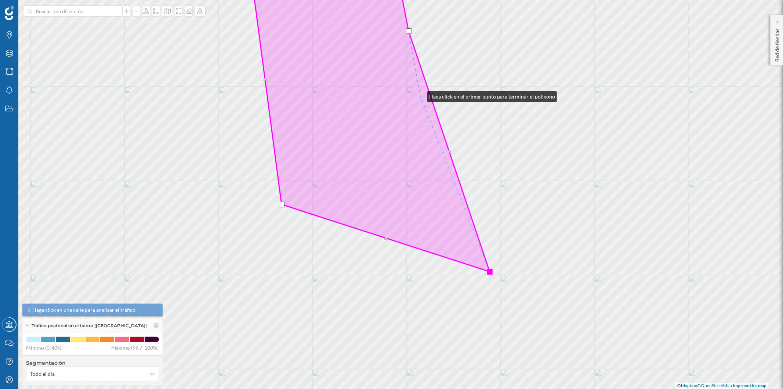
click at [420, 95] on icon at bounding box center [369, 115] width 241 height 311
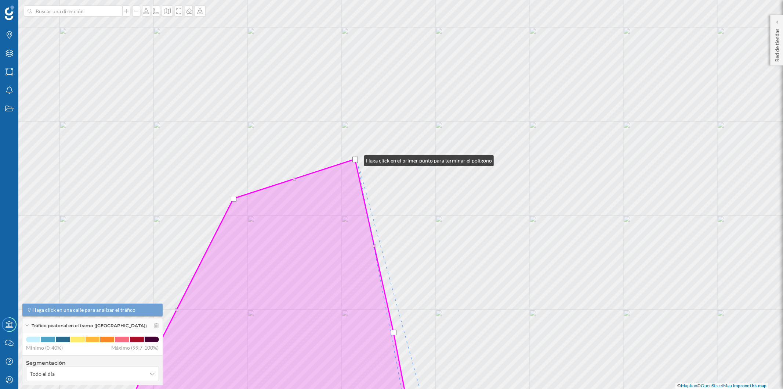
drag, startPoint x: 321, startPoint y: 129, endPoint x: 357, endPoint y: 159, distance: 46.4
click at [357, 159] on div at bounding box center [356, 159] width 6 height 6
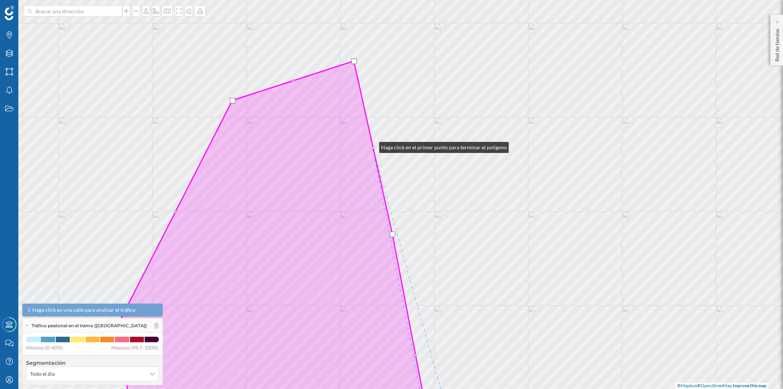
drag, startPoint x: 368, startPoint y: 142, endPoint x: 372, endPoint y: 146, distance: 6.0
click at [372, 146] on icon at bounding box center [275, 247] width 312 height 372
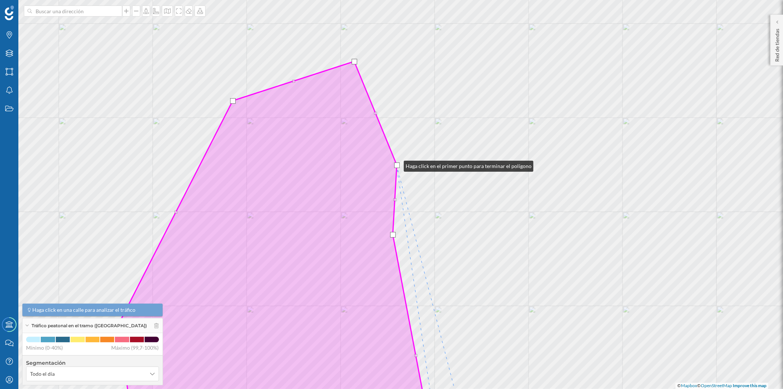
drag, startPoint x: 373, startPoint y: 147, endPoint x: 397, endPoint y: 164, distance: 28.6
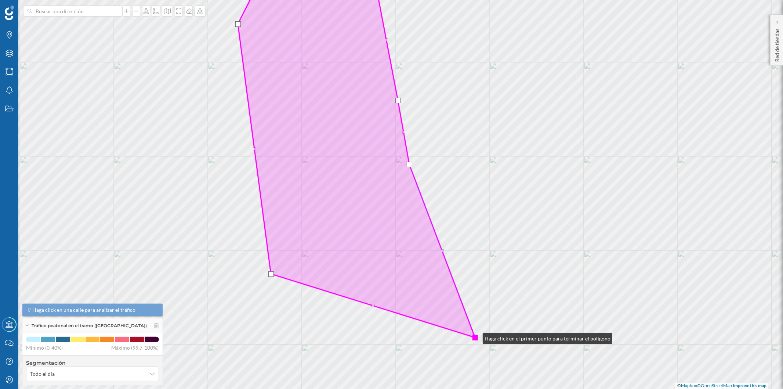
drag, startPoint x: 480, startPoint y: 340, endPoint x: 476, endPoint y: 336, distance: 5.5
click at [476, 336] on div at bounding box center [476, 338] width 6 height 6
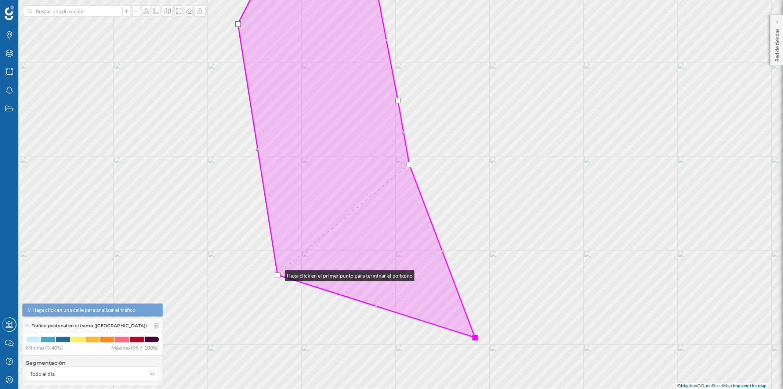
drag, startPoint x: 271, startPoint y: 273, endPoint x: 278, endPoint y: 274, distance: 6.7
click at [278, 274] on div at bounding box center [278, 275] width 6 height 6
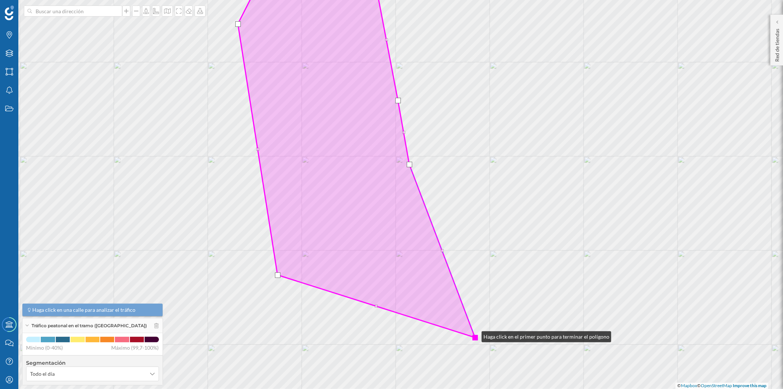
click at [474, 335] on div at bounding box center [476, 338] width 6 height 6
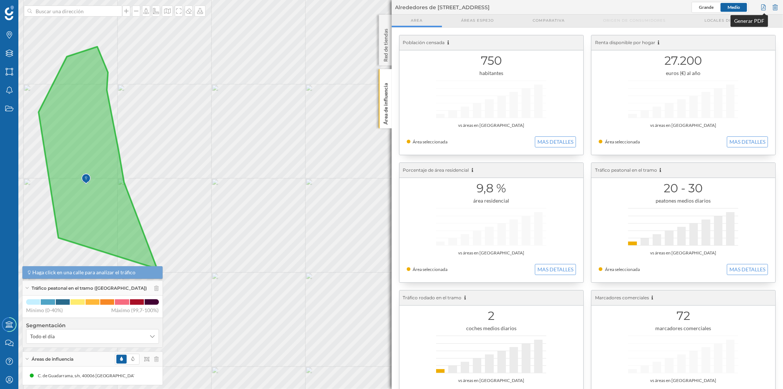
click at [765, 5] on div at bounding box center [764, 7] width 8 height 11
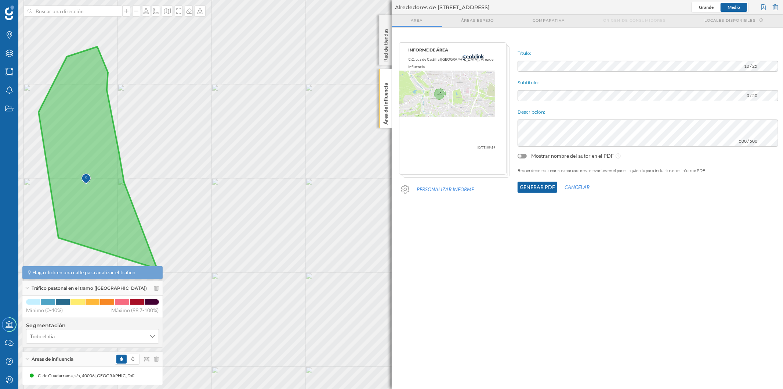
click at [522, 185] on button "Generar PDF" at bounding box center [538, 186] width 40 height 11
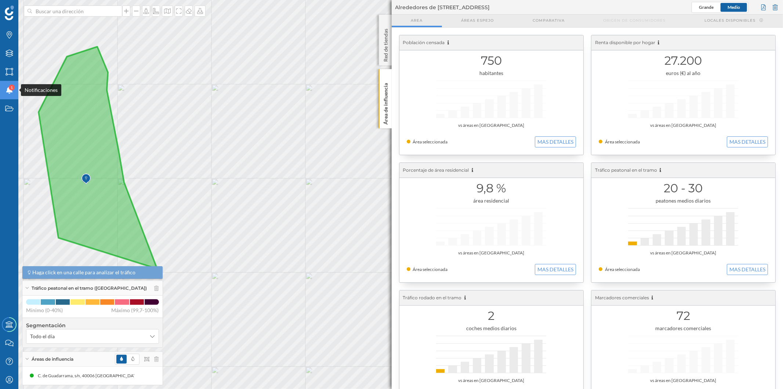
click at [11, 97] on div "Notificaciones 1" at bounding box center [9, 90] width 18 height 18
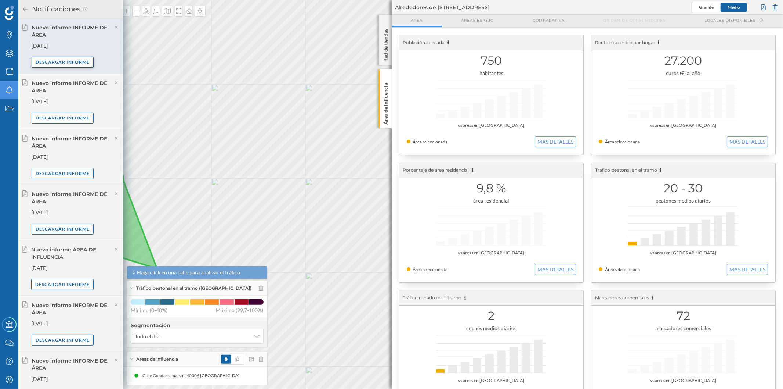
click at [71, 60] on div "Descargar informe" at bounding box center [63, 62] width 62 height 11
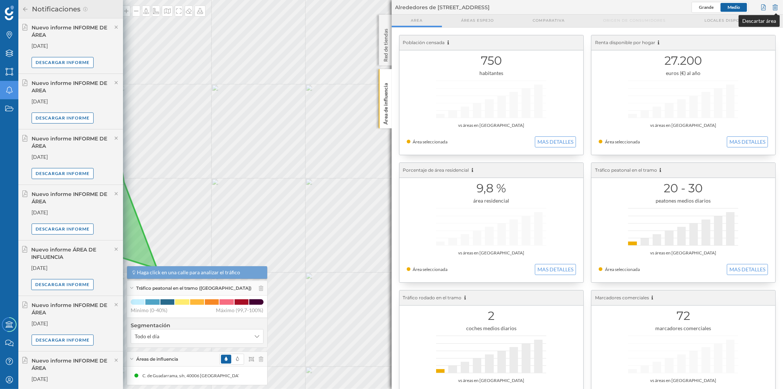
click at [777, 9] on div at bounding box center [776, 7] width 8 height 11
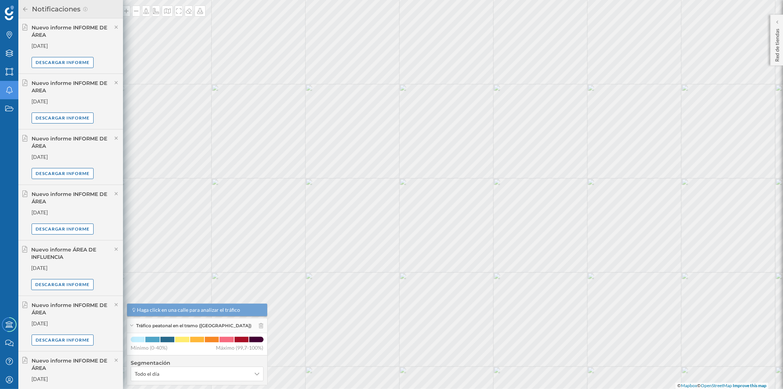
click at [29, 9] on h2 "Notificaciones" at bounding box center [56, 9] width 54 height 12
click at [23, 8] on icon at bounding box center [25, 9] width 7 height 5
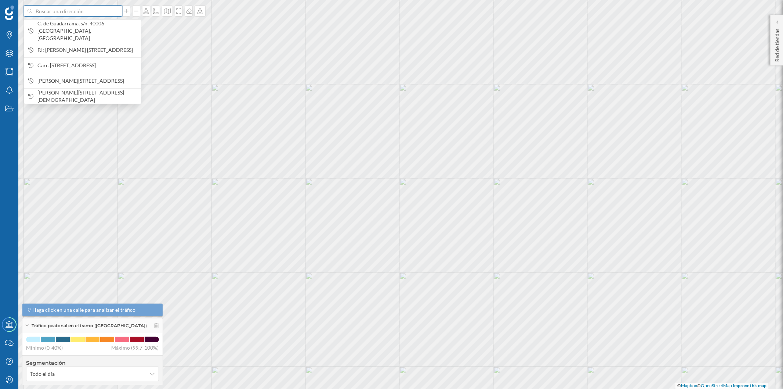
click at [67, 9] on input at bounding box center [73, 11] width 82 height 11
click at [76, 23] on span "C. de Guadarrama, s/n, 40006 [GEOGRAPHIC_DATA], [GEOGRAPHIC_DATA]" at bounding box center [87, 31] width 100 height 22
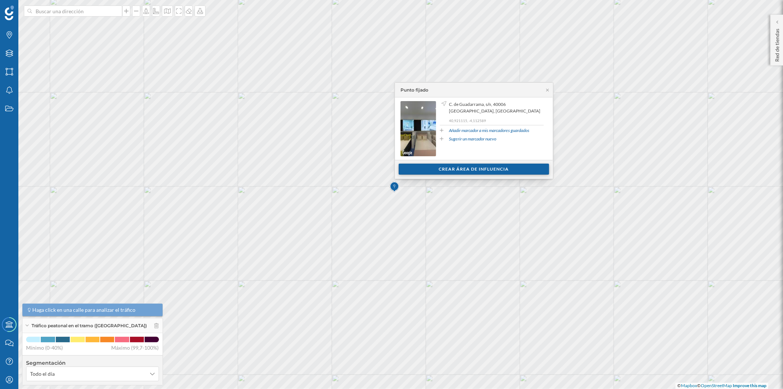
click at [433, 167] on div "Crear área de influencia" at bounding box center [474, 168] width 151 height 11
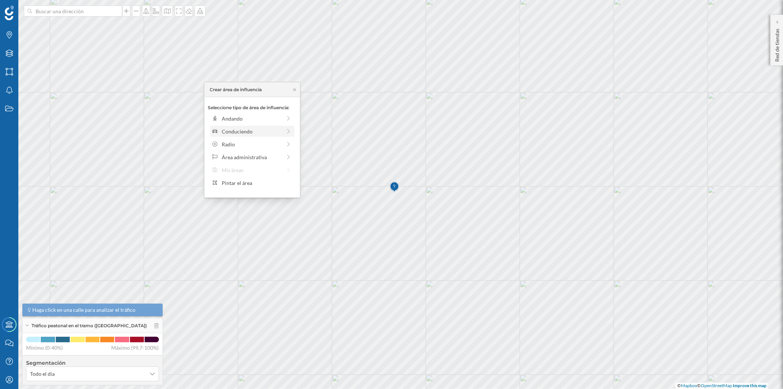
click at [247, 128] on div "Conduciendo" at bounding box center [252, 131] width 60 height 8
click at [228, 127] on div "0 min. 3 min. 5 min. 7 min. 10 min. 12 min. 15 min. 20 min. 30 min. 45 min. 50 …" at bounding box center [253, 128] width 82 height 2
click at [259, 183] on div "Crear área de influencia" at bounding box center [252, 183] width 88 height 11
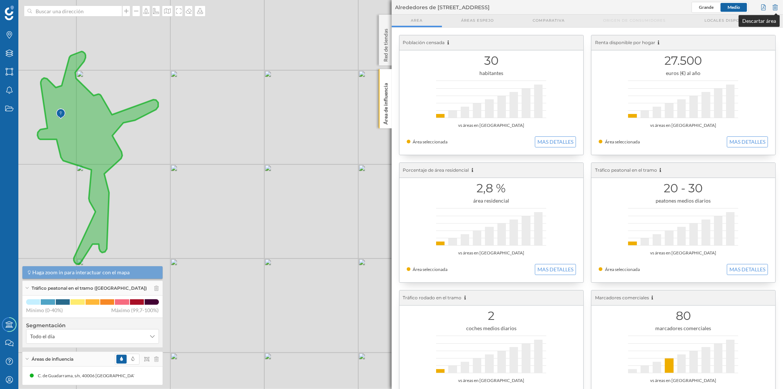
click at [776, 6] on div at bounding box center [776, 7] width 8 height 11
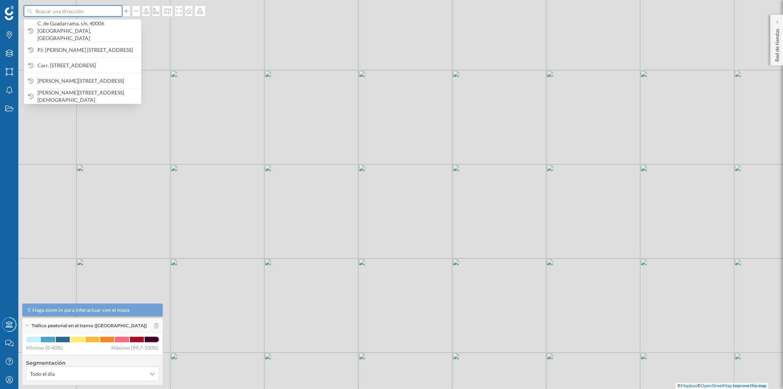
click at [83, 11] on input at bounding box center [73, 11] width 82 height 11
click at [66, 29] on span "C. de Guadarrama, s/n, 40006 [GEOGRAPHIC_DATA], [GEOGRAPHIC_DATA]" at bounding box center [87, 31] width 100 height 22
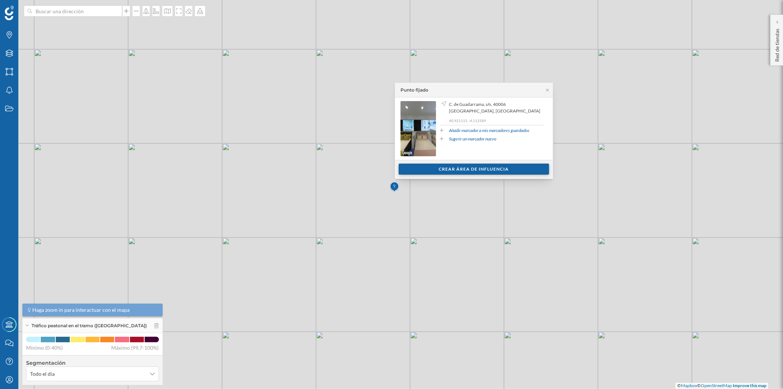
click at [459, 168] on div "Crear área de influencia" at bounding box center [474, 168] width 151 height 11
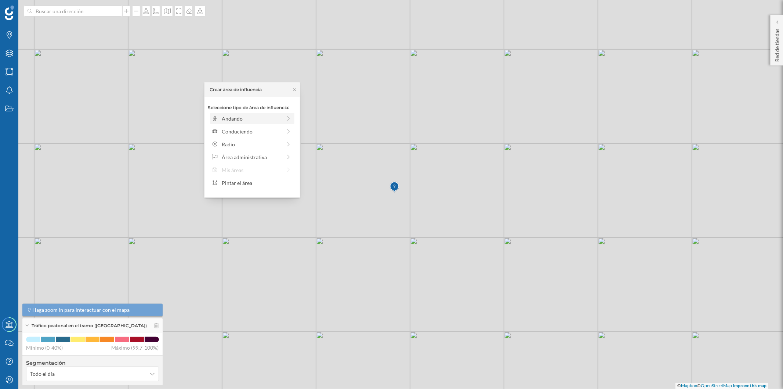
click at [240, 116] on div "Andando" at bounding box center [252, 119] width 60 height 8
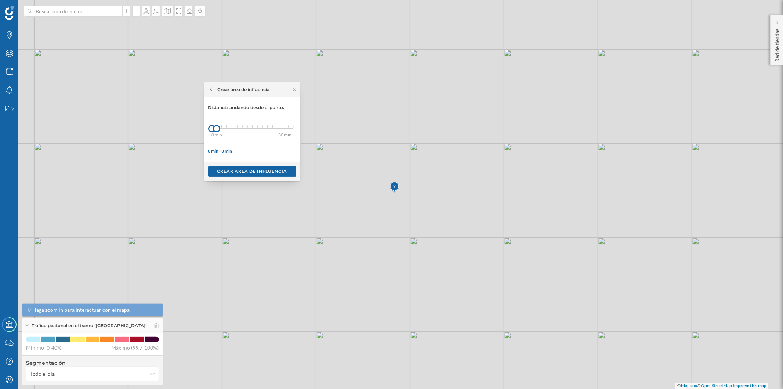
click at [224, 131] on div "0 min." at bounding box center [221, 134] width 18 height 7
click at [229, 129] on div "0 min. 3 min. 4 min. 5 min. 6 min. 7 min. 8 min. 9 min. 10 min. 11 min. 12 min.…" at bounding box center [253, 128] width 82 height 2
click at [252, 163] on div "Crear área de influencia" at bounding box center [252, 171] width 95 height 19
click at [254, 169] on div "Crear área de influencia" at bounding box center [252, 170] width 88 height 11
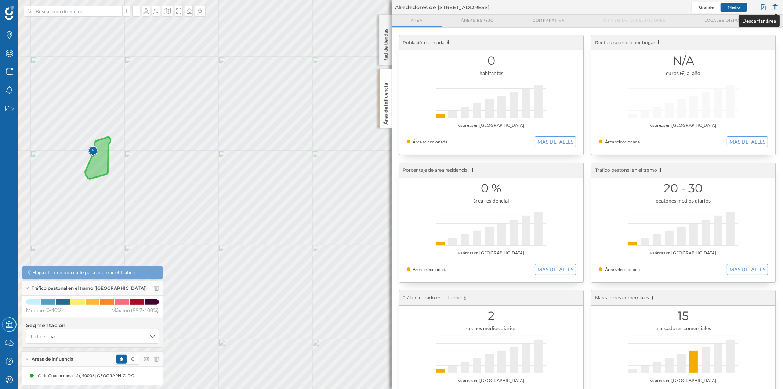
click at [775, 6] on div at bounding box center [776, 7] width 8 height 11
